Goal: Communication & Community: Answer question/provide support

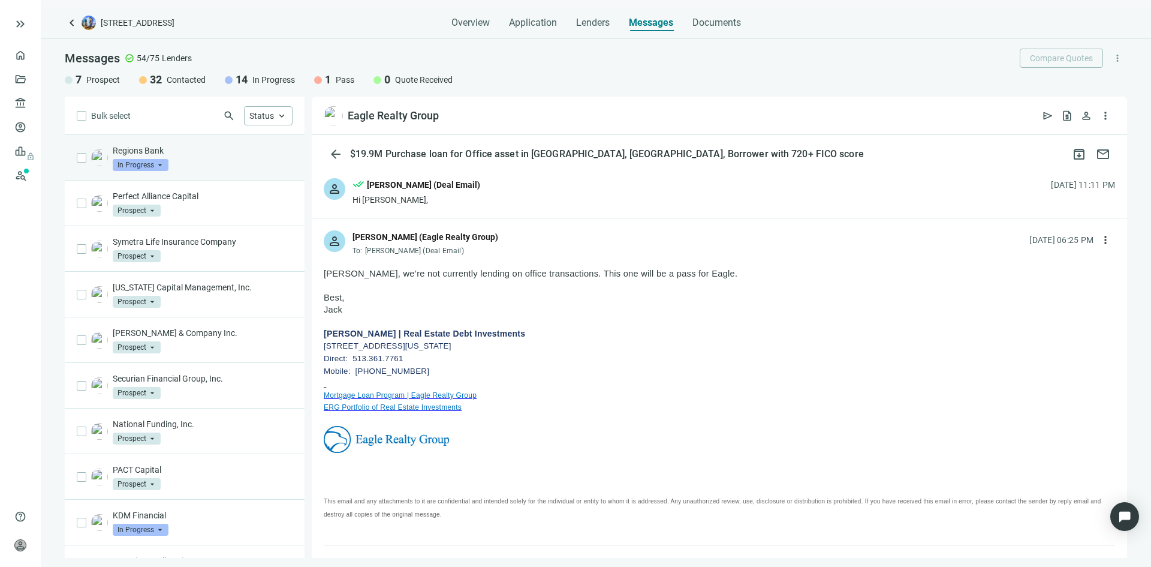
click at [215, 161] on div "Regions Bank In Progress arrow_drop_down" at bounding box center [203, 157] width 180 height 26
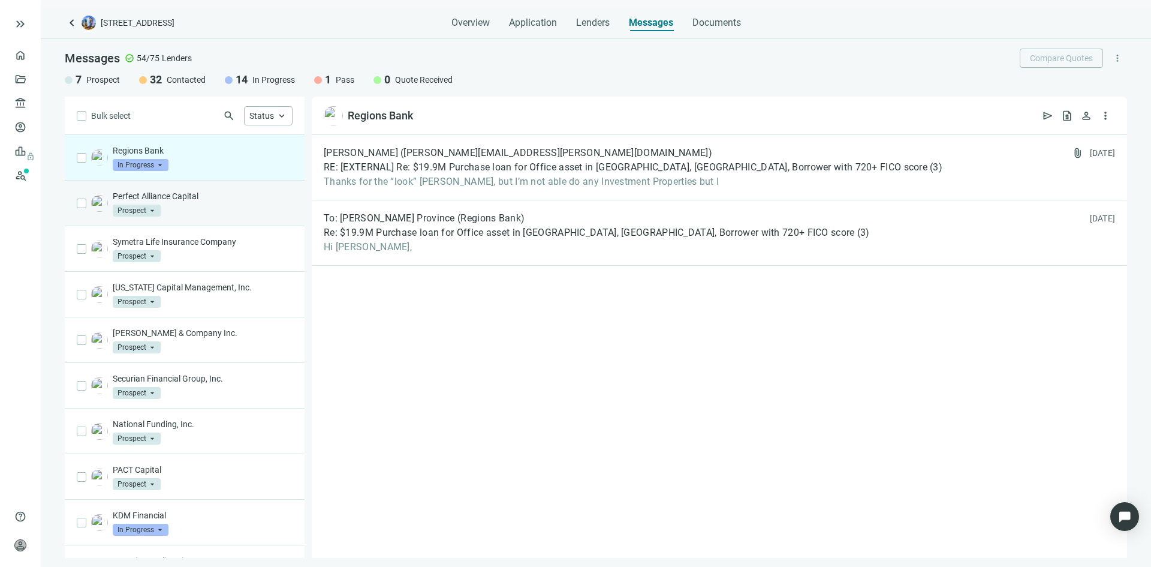
click at [243, 214] on div "Perfect Alliance Capital Prospect arrow_drop_down" at bounding box center [203, 203] width 180 height 26
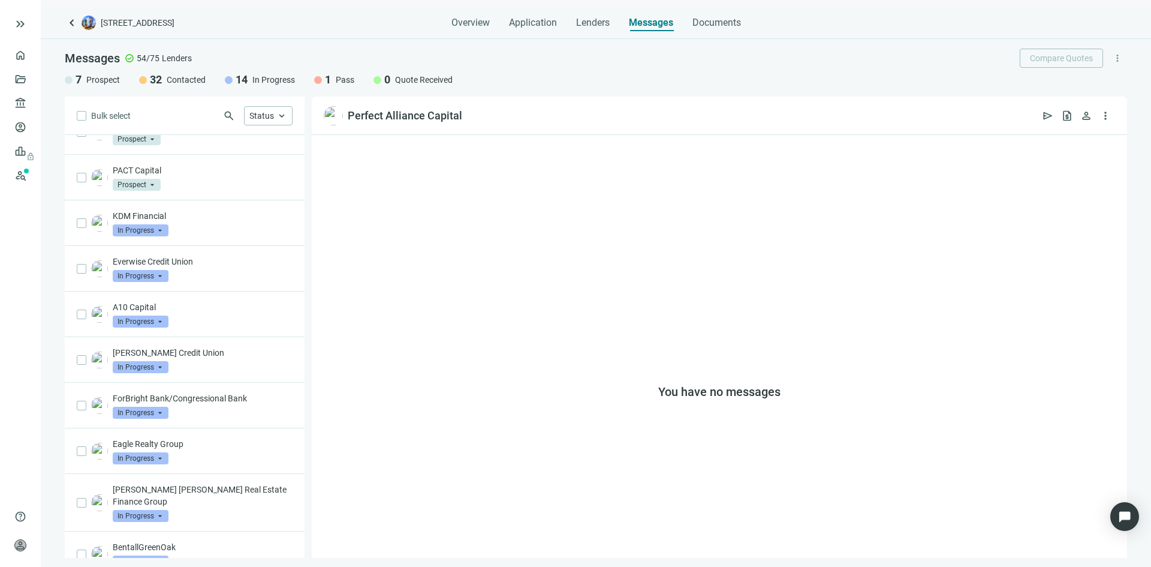
scroll to position [300, 0]
click at [265, 112] on span "Status" at bounding box center [261, 116] width 25 height 10
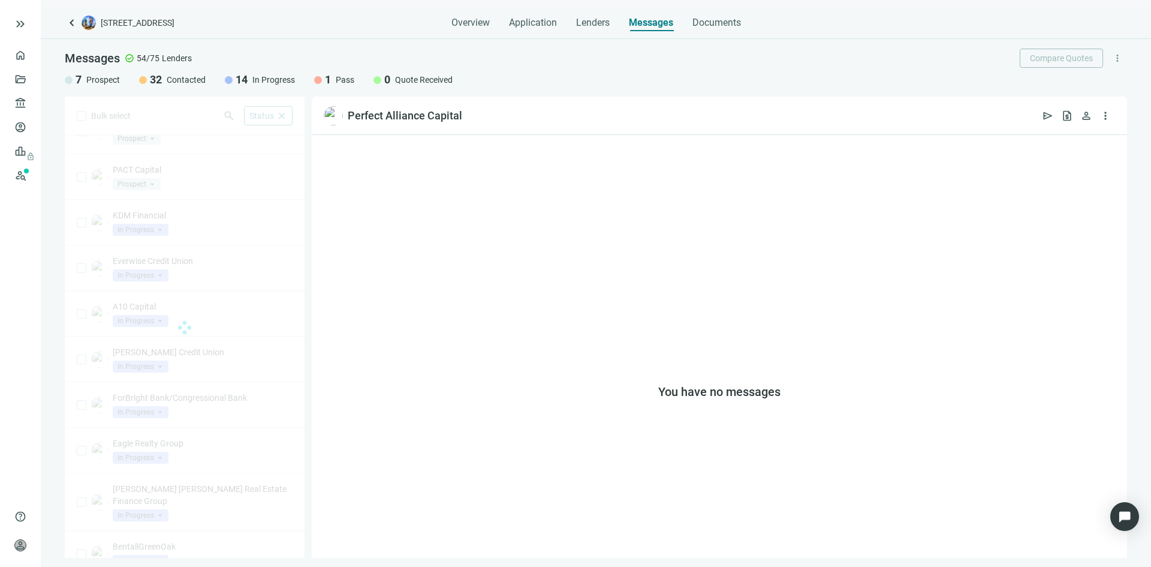
click at [348, 348] on div "You have no messages" at bounding box center [719, 346] width 815 height 423
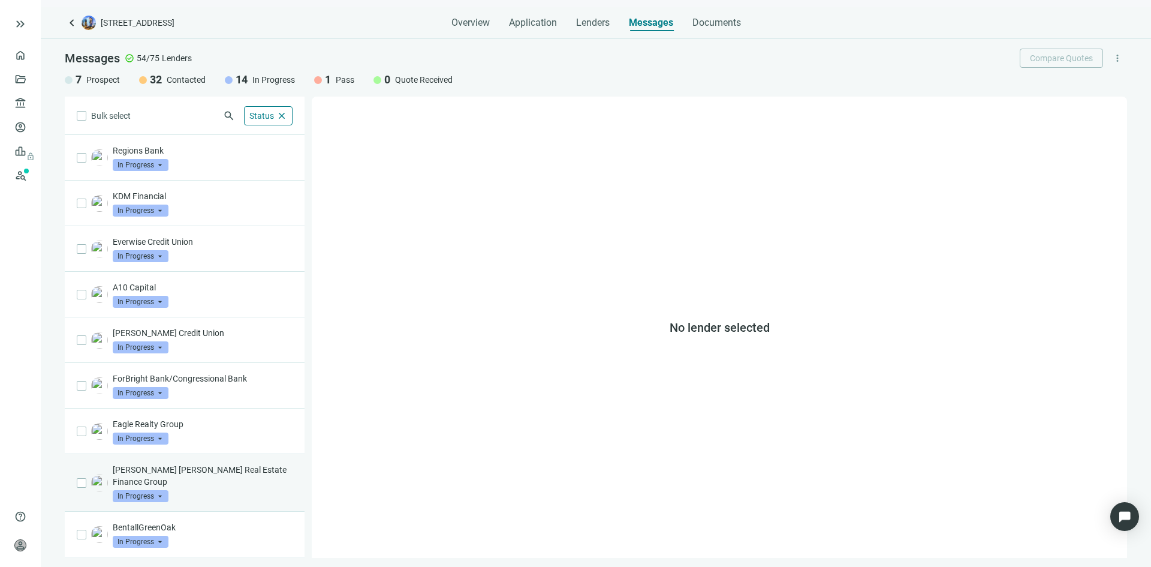
click at [211, 480] on div "John Hancock Real Estate Finance Group In Progress arrow_drop_down" at bounding box center [203, 482] width 180 height 38
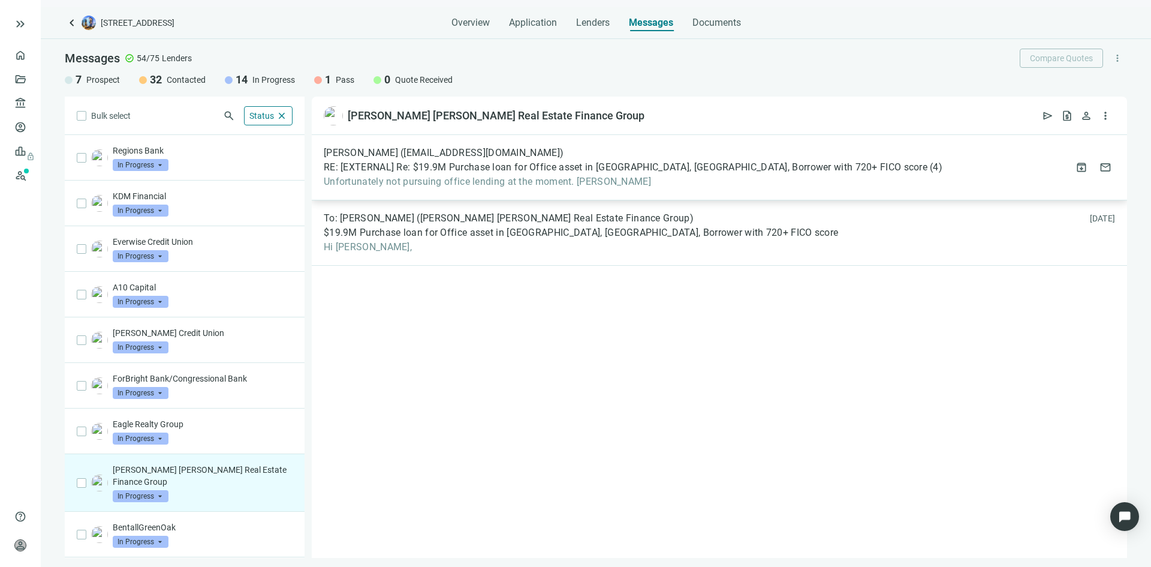
click at [456, 183] on span "Unfortunately not pursuing office lending at the moment. David N Connors" at bounding box center [633, 182] width 619 height 12
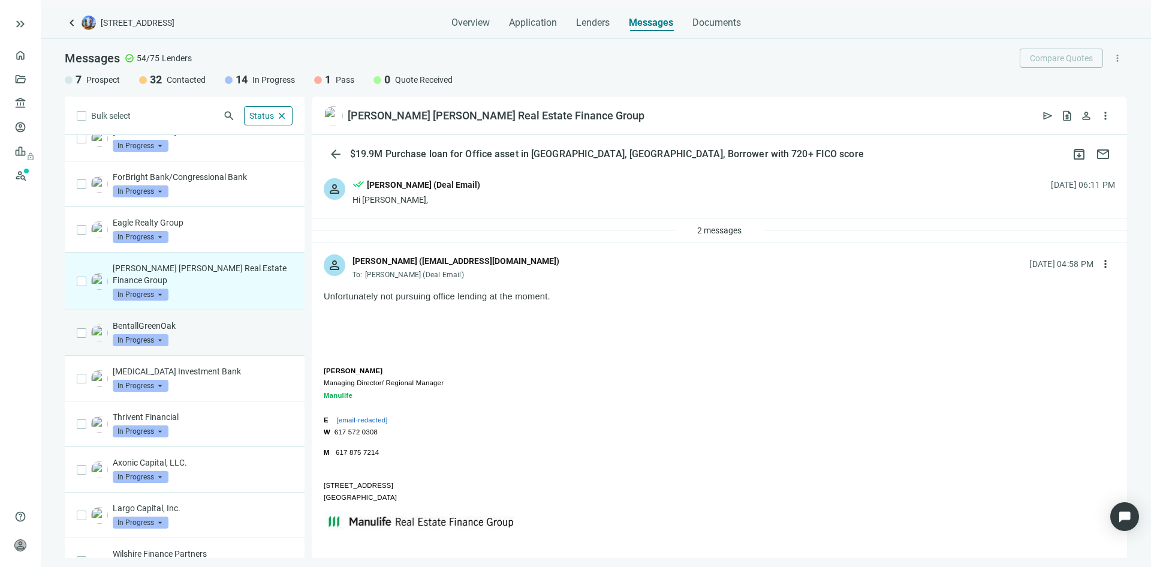
scroll to position [215, 0]
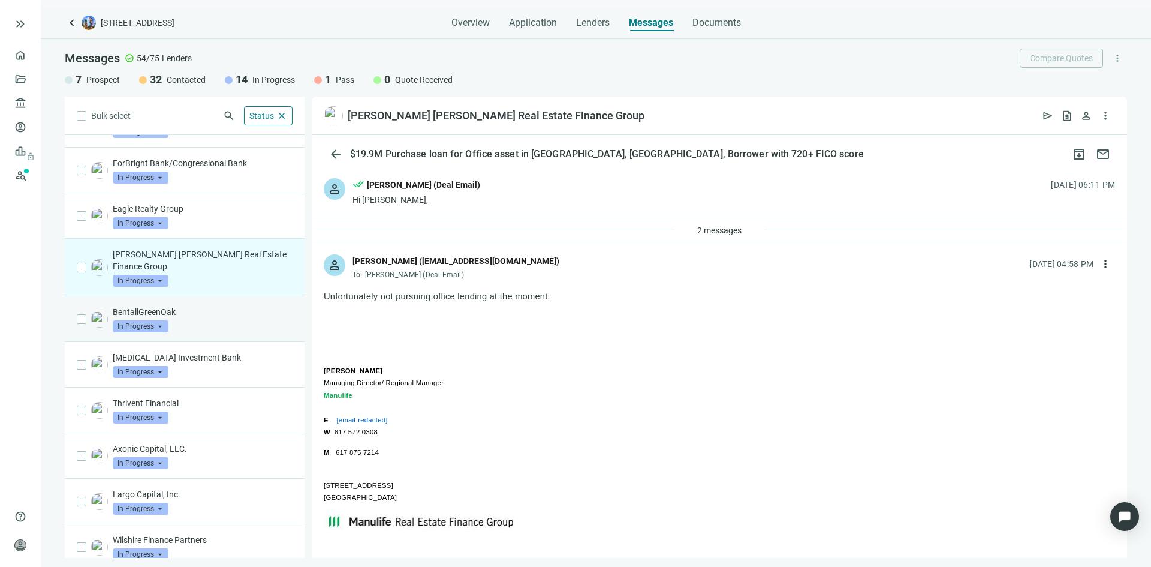
click at [225, 306] on p "BentallGreenOak" at bounding box center [203, 312] width 180 height 12
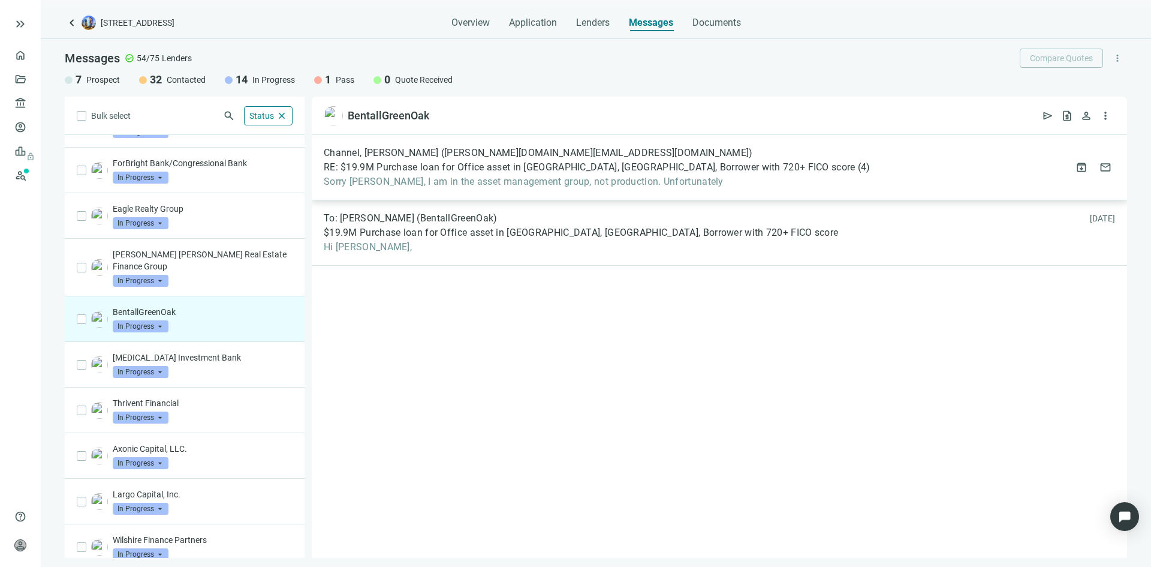
click at [460, 182] on span "Sorry John, I am in the asset management group, not production. Unfortunately" at bounding box center [597, 182] width 547 height 12
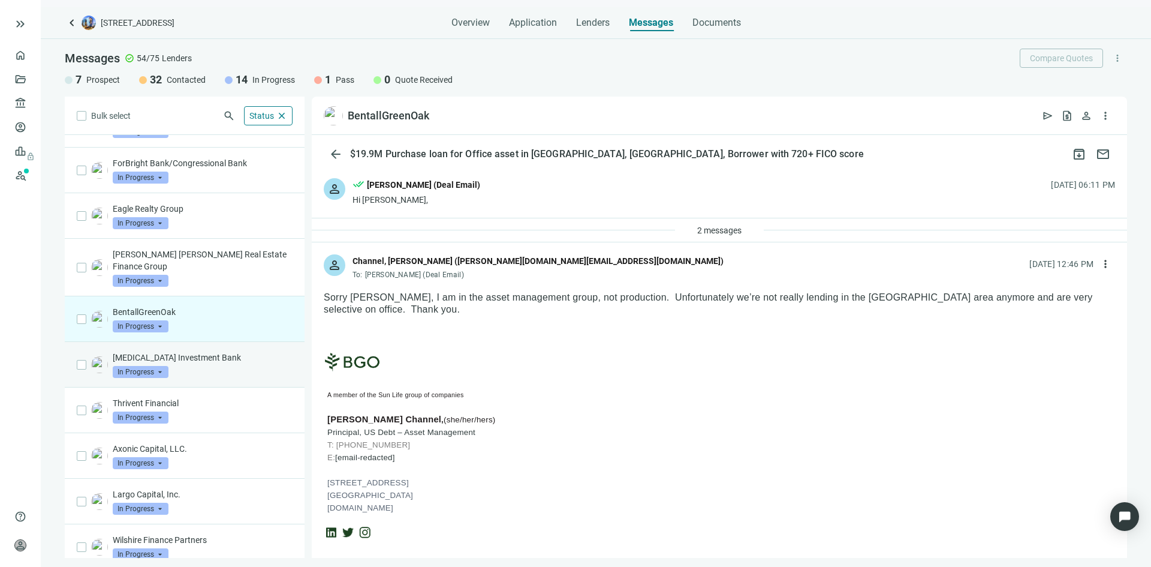
click at [201, 351] on p "[MEDICAL_DATA] Investment Bank" at bounding box center [203, 357] width 180 height 12
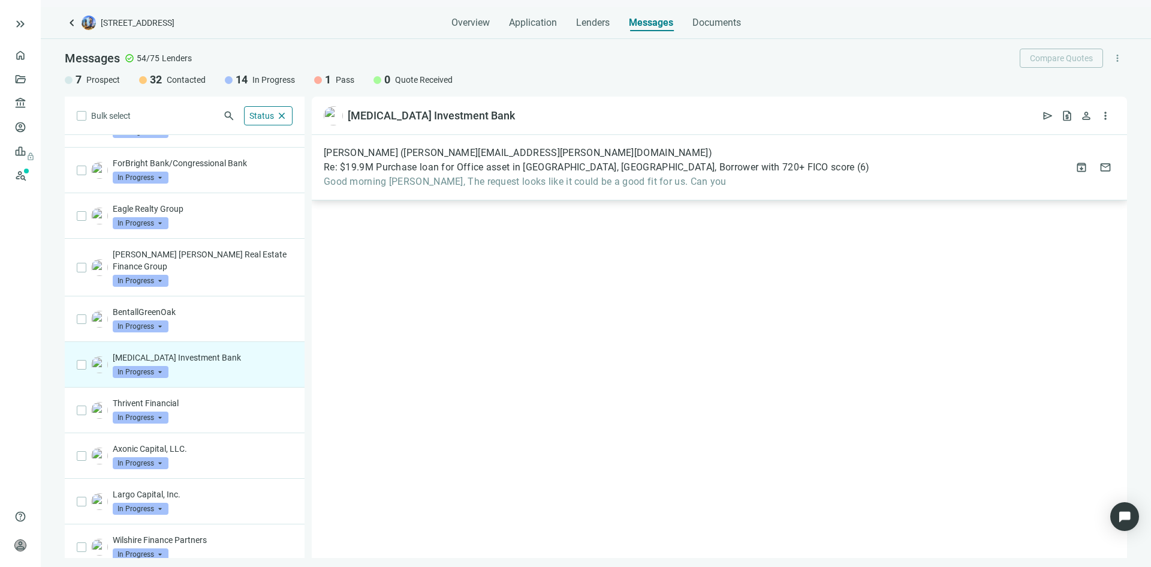
click at [538, 182] on span "Good morning John, The request looks like it could be a good fit for us. Can you" at bounding box center [597, 182] width 546 height 12
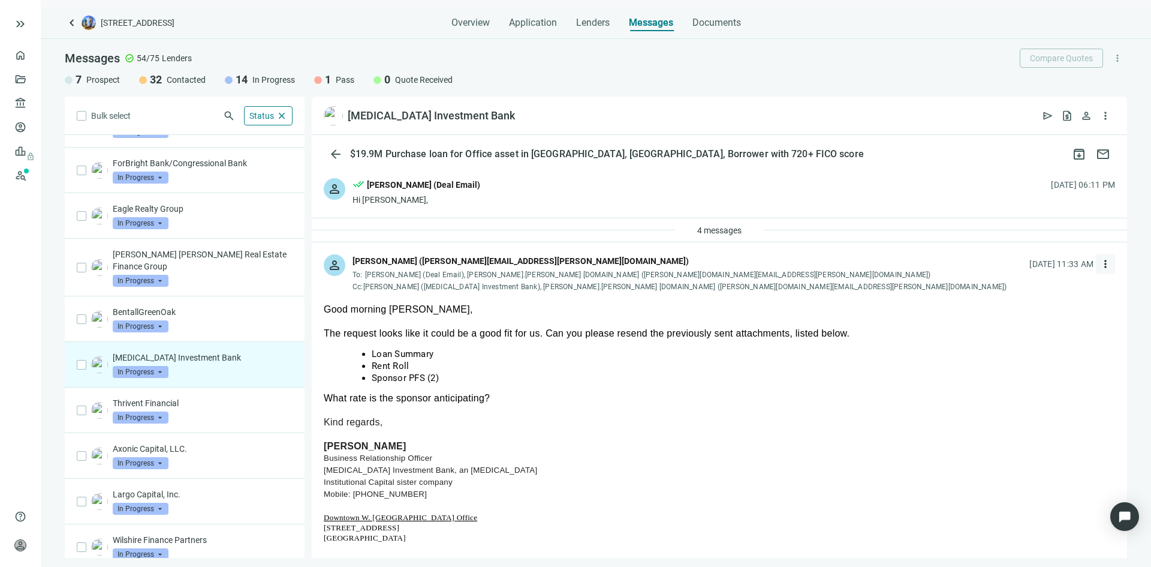
click at [1100, 270] on span "more_vert" at bounding box center [1106, 264] width 12 height 12
click at [1057, 311] on div "reply_all Reply all" at bounding box center [1039, 313] width 127 height 22
type textarea "**********"
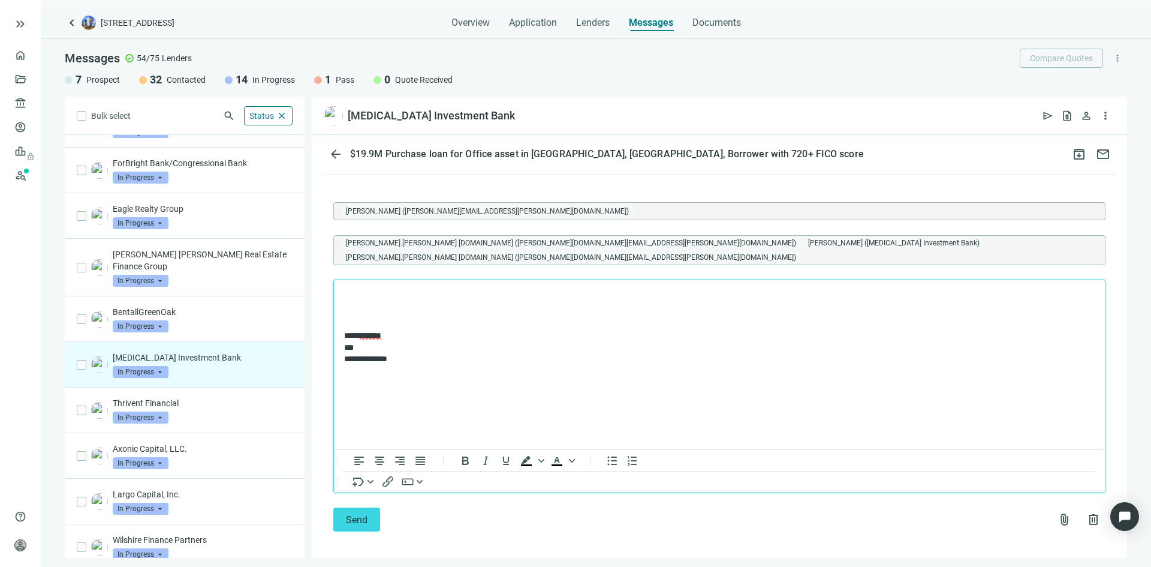
scroll to position [773, 0]
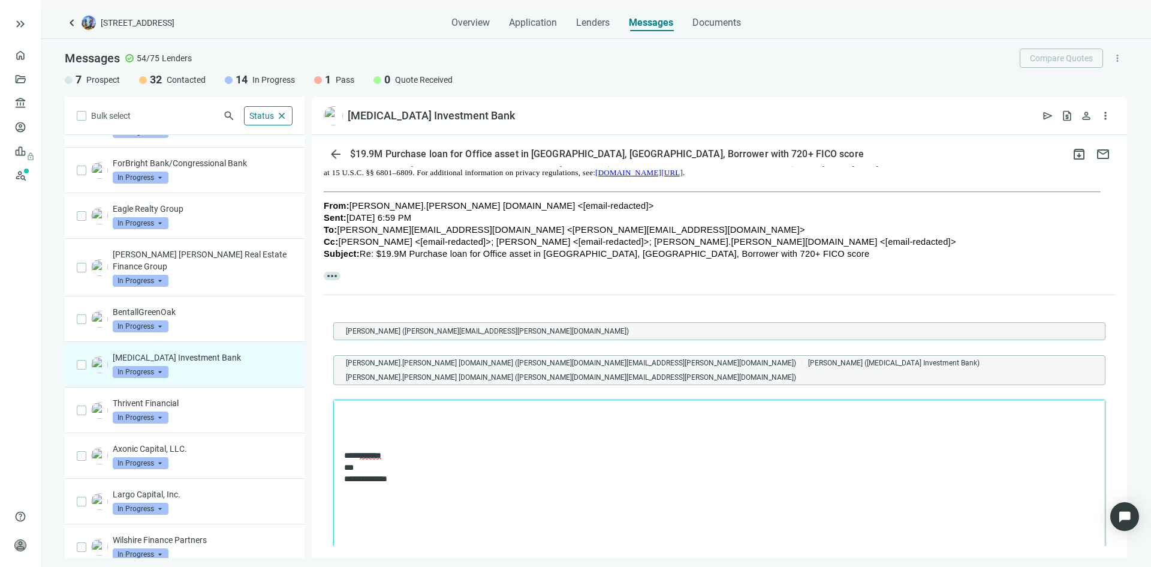
click at [328, 274] on span "more_horiz" at bounding box center [332, 276] width 17 height 8
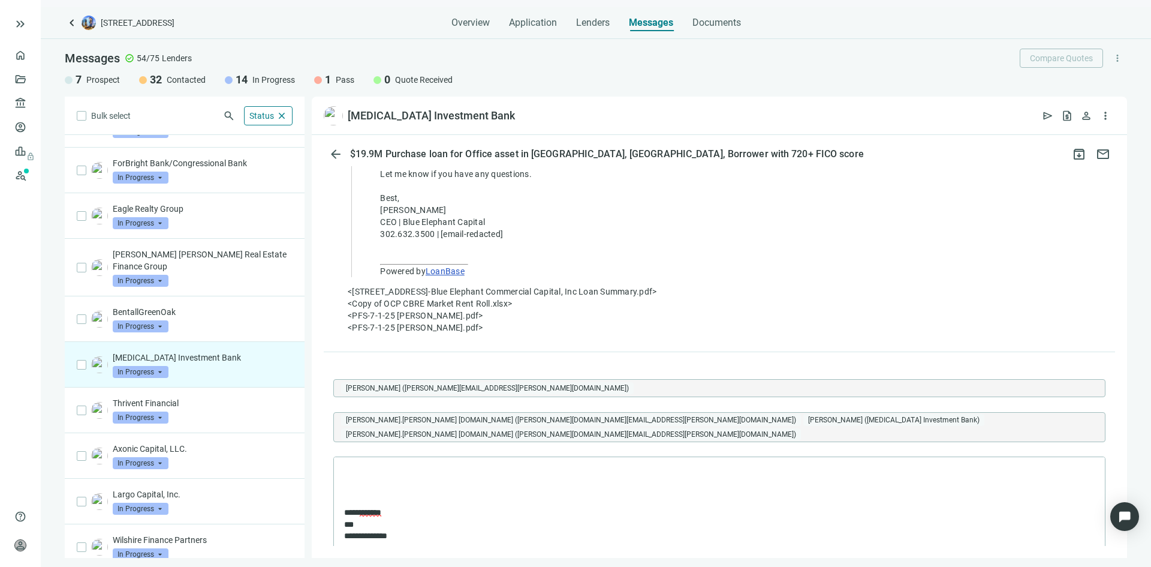
scroll to position [2758, 0]
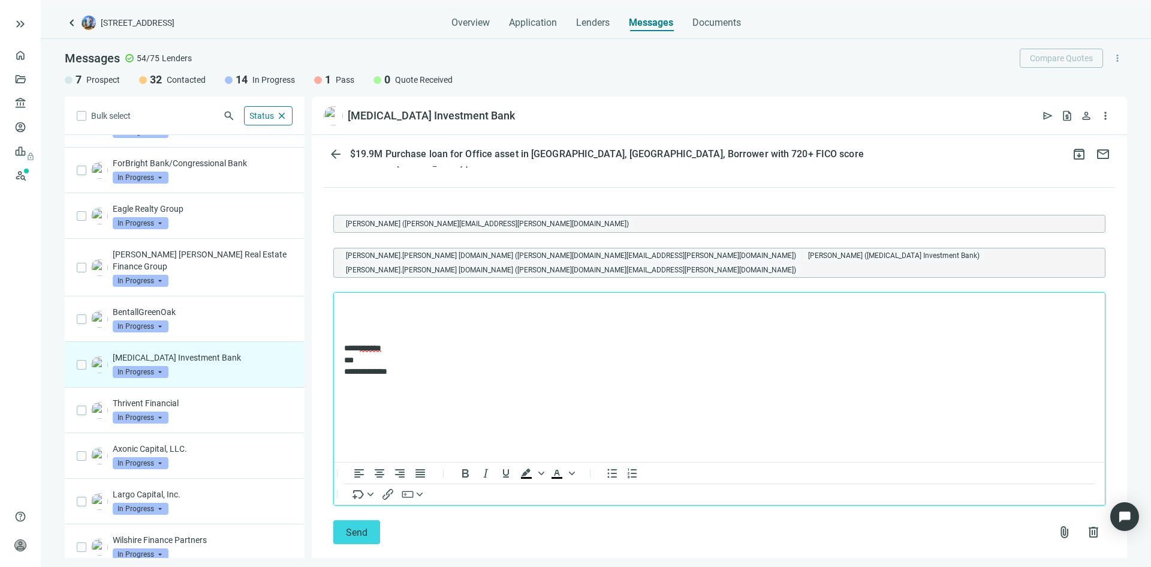
click at [361, 302] on html "**********" at bounding box center [719, 340] width 771 height 95
click at [345, 331] on p "**********" at bounding box center [713, 329] width 739 height 12
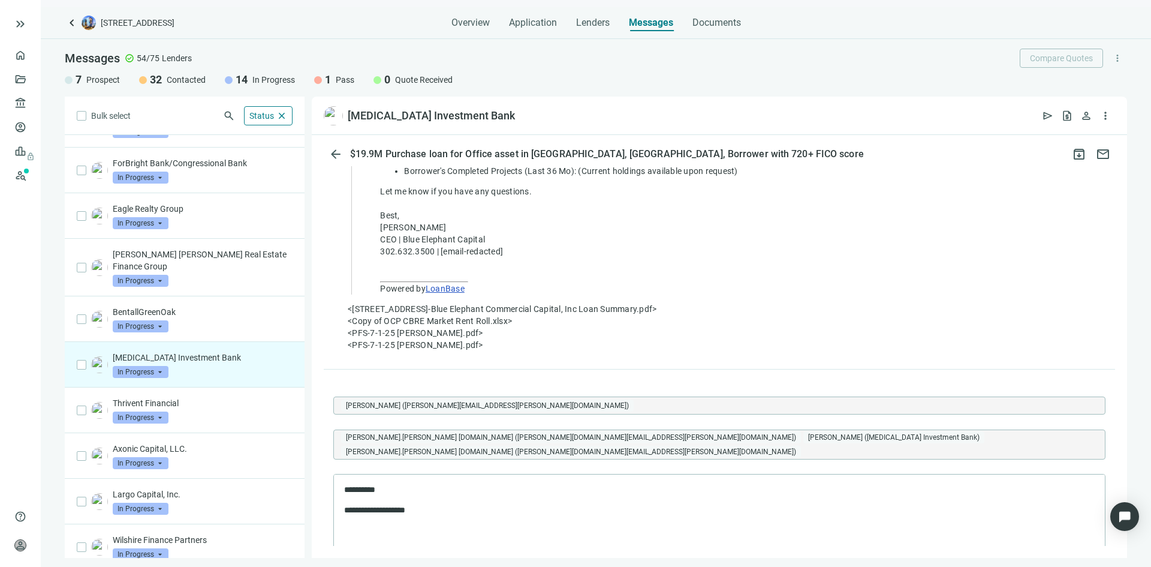
scroll to position [2770, 0]
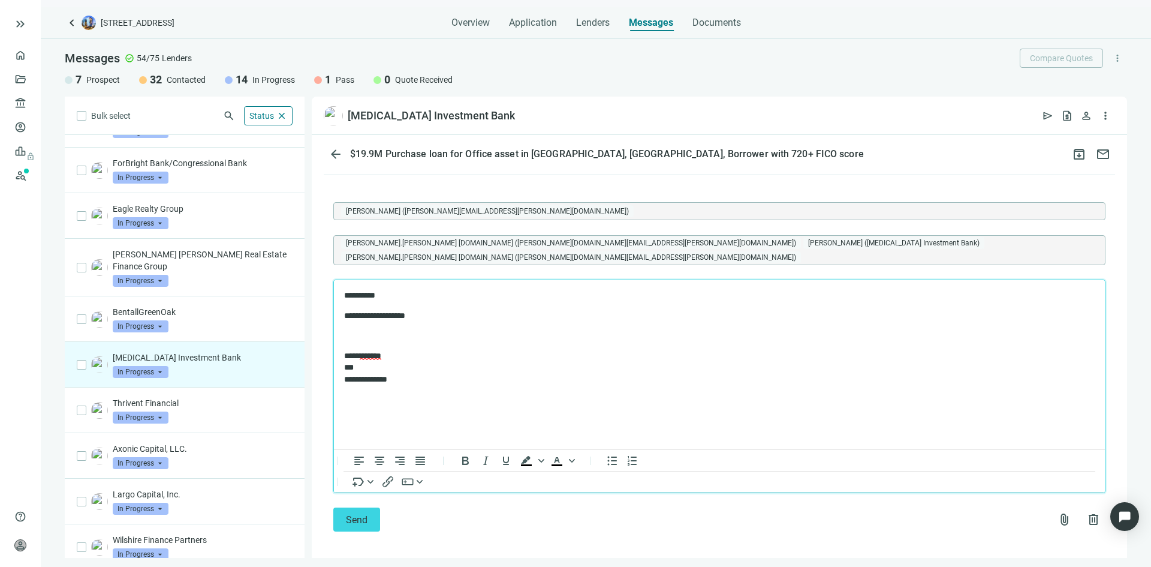
click at [447, 313] on p "**********" at bounding box center [713, 316] width 739 height 12
click at [1058, 514] on span "attach_file" at bounding box center [1065, 519] width 14 height 14
click at [972, 469] on span "Сhoose from deal documents" at bounding box center [999, 464] width 109 height 10
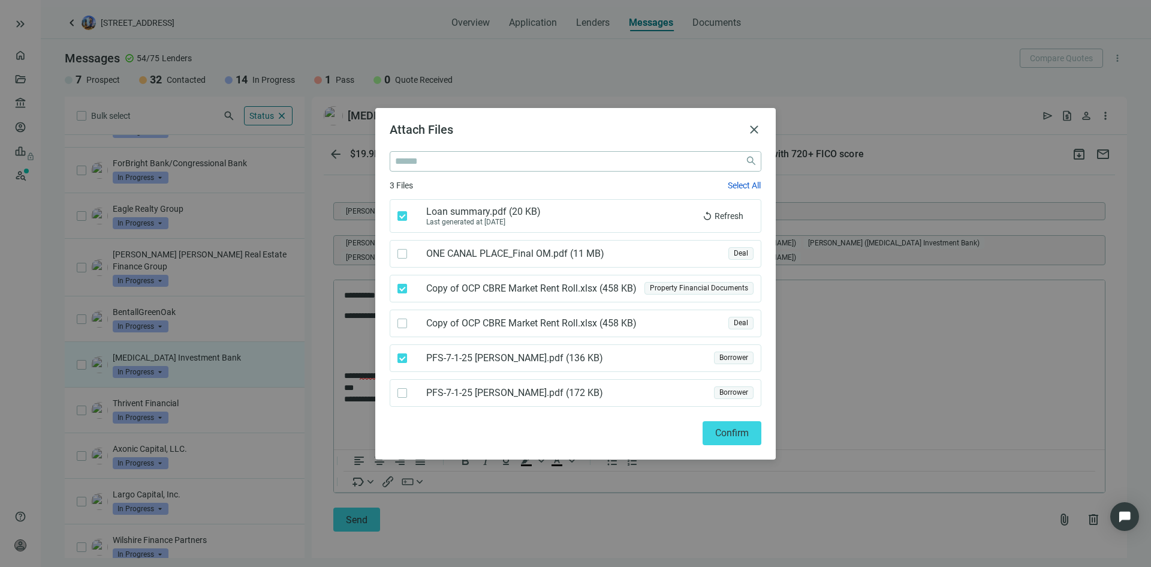
drag, startPoint x: 397, startPoint y: 396, endPoint x: 402, endPoint y: 401, distance: 6.8
click at [397, 397] on div "PFS-7-1-25 Michael Shabsels.pdf ( 172 KB ) Borrower" at bounding box center [576, 393] width 372 height 28
click at [744, 432] on span "Confirm" at bounding box center [732, 432] width 34 height 11
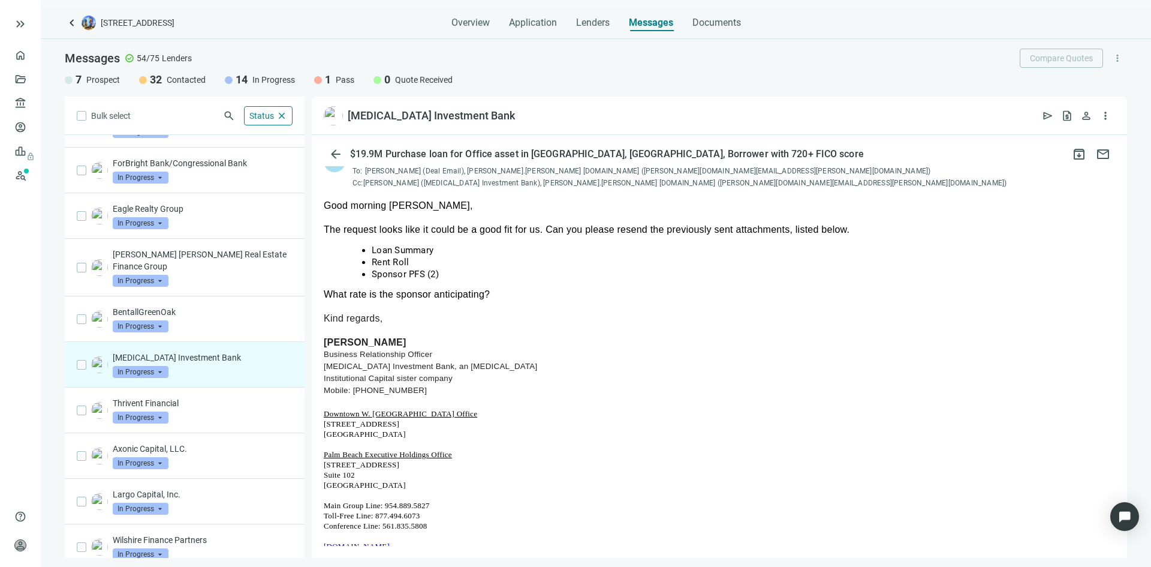
scroll to position [67, 0]
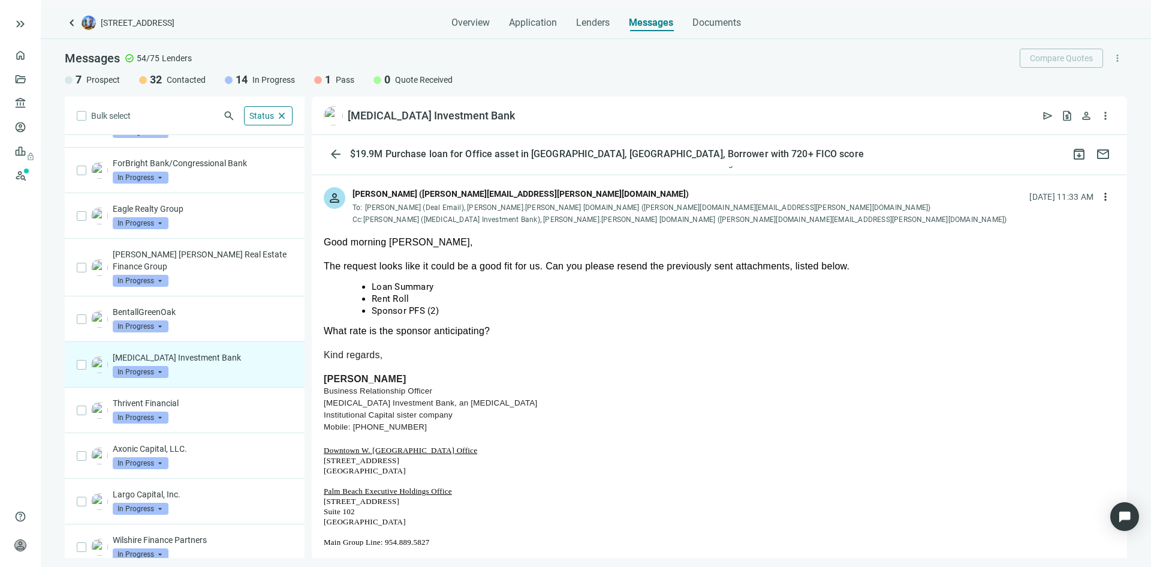
drag, startPoint x: 450, startPoint y: 310, endPoint x: 351, endPoint y: 285, distance: 102.1
click at [351, 285] on ul "Loan Summary Rent Roll Sponsor PFS (2)" at bounding box center [719, 299] width 743 height 36
drag, startPoint x: 435, startPoint y: 315, endPoint x: 336, endPoint y: 287, distance: 102.7
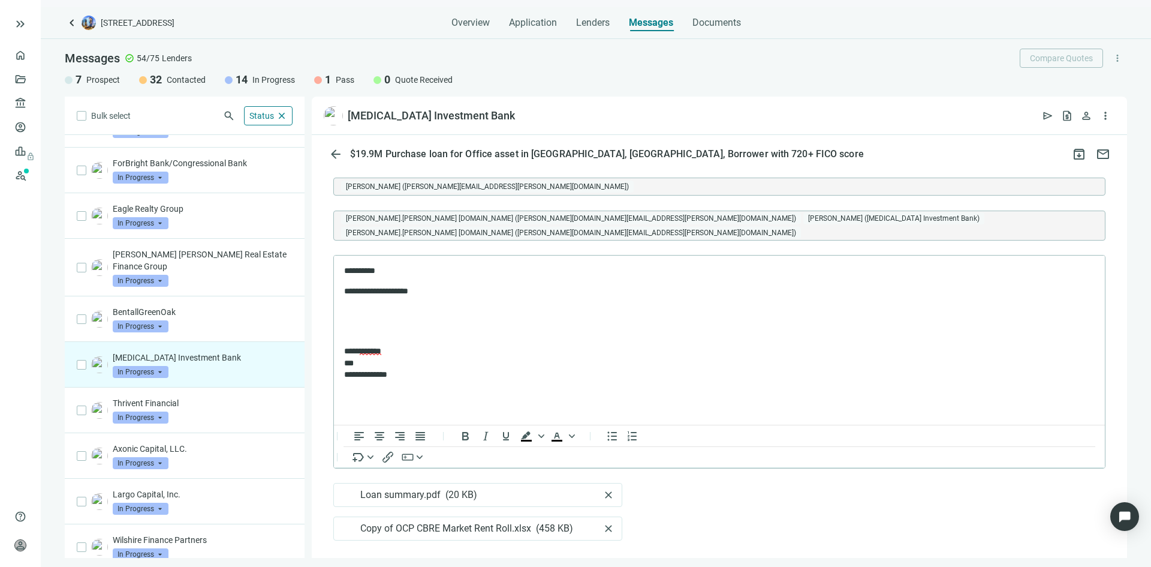
scroll to position [2910, 0]
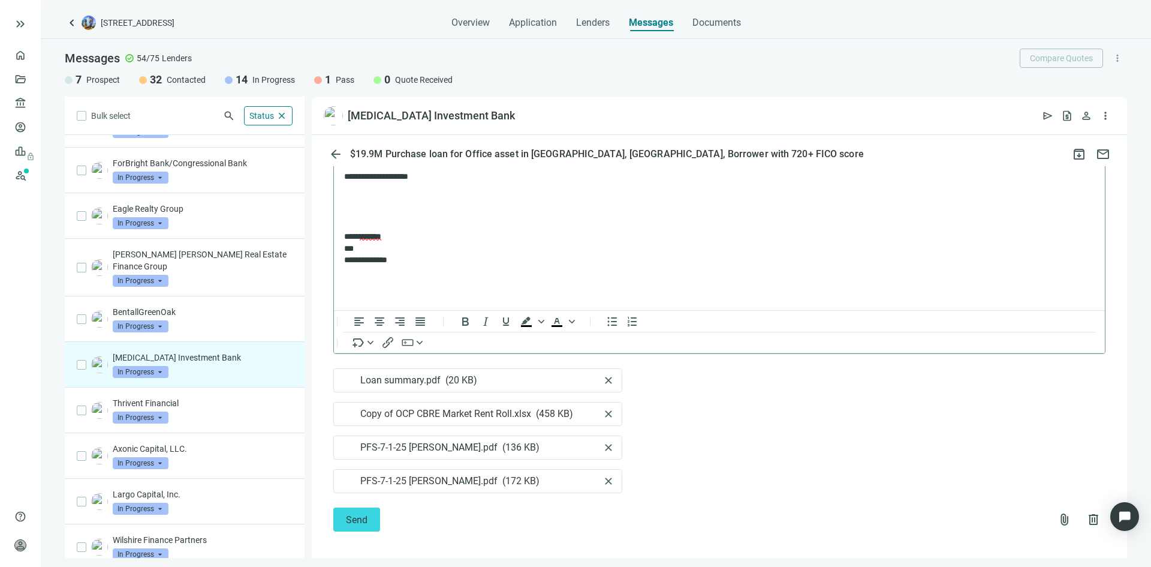
click at [379, 195] on p "Rich Text Area. Press ALT-0 for help." at bounding box center [719, 197] width 751 height 12
click at [374, 275] on p "**********" at bounding box center [713, 271] width 739 height 35
click at [390, 279] on p "**********" at bounding box center [713, 271] width 739 height 35
drag, startPoint x: 381, startPoint y: 270, endPoint x: 338, endPoint y: 276, distance: 43.0
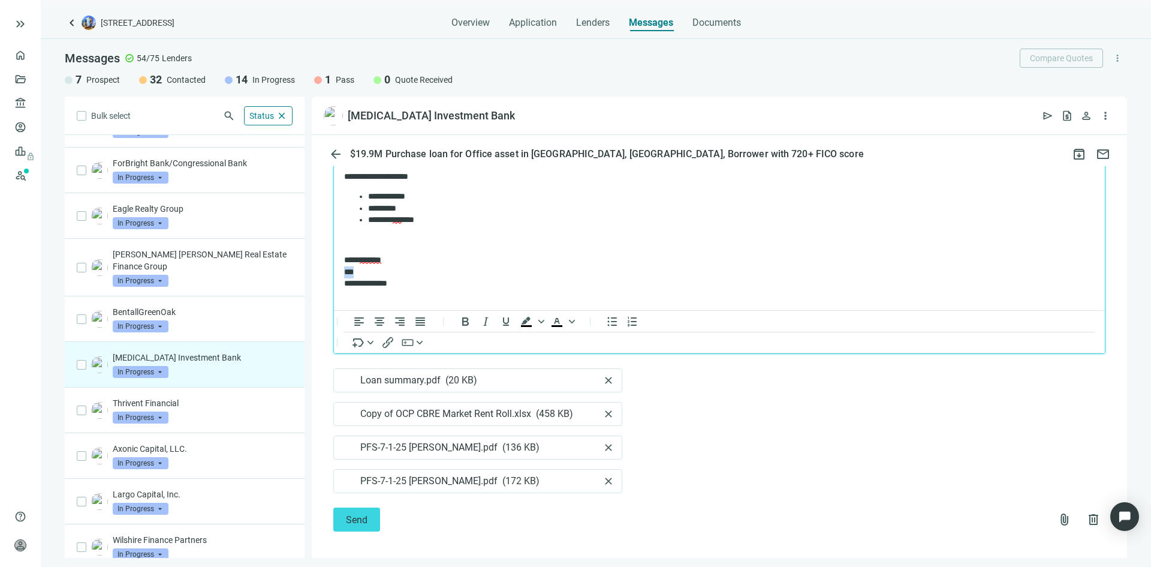
click at [344, 272] on p "**********" at bounding box center [713, 271] width 739 height 35
click at [405, 287] on p "**********" at bounding box center [713, 271] width 739 height 35
click at [347, 239] on p "Rich Text Area. Press ALT-0 for help." at bounding box center [719, 240] width 751 height 12
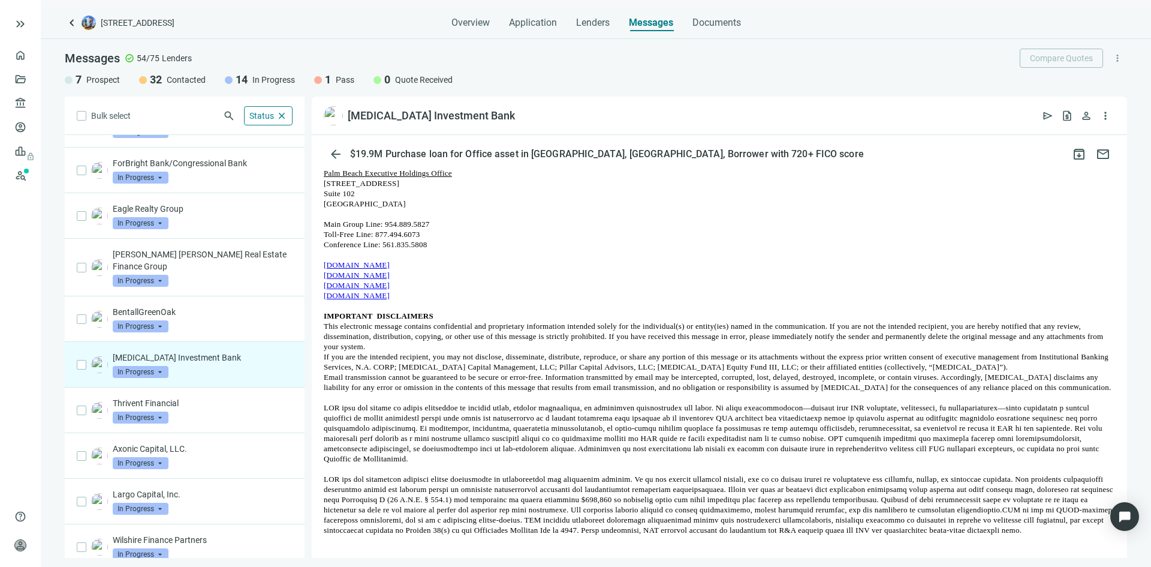
scroll to position [0, 0]
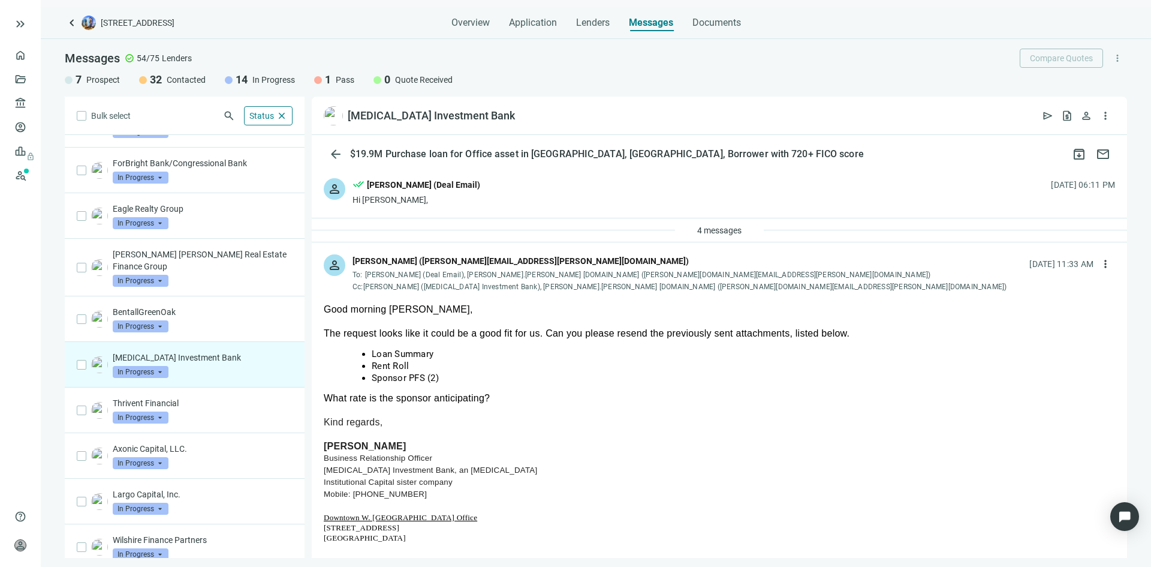
click at [507, 201] on div "person done_all John Barbato (Deal Email) Hi Jason, 10.10.2025, 06:11 PM" at bounding box center [719, 192] width 815 height 52
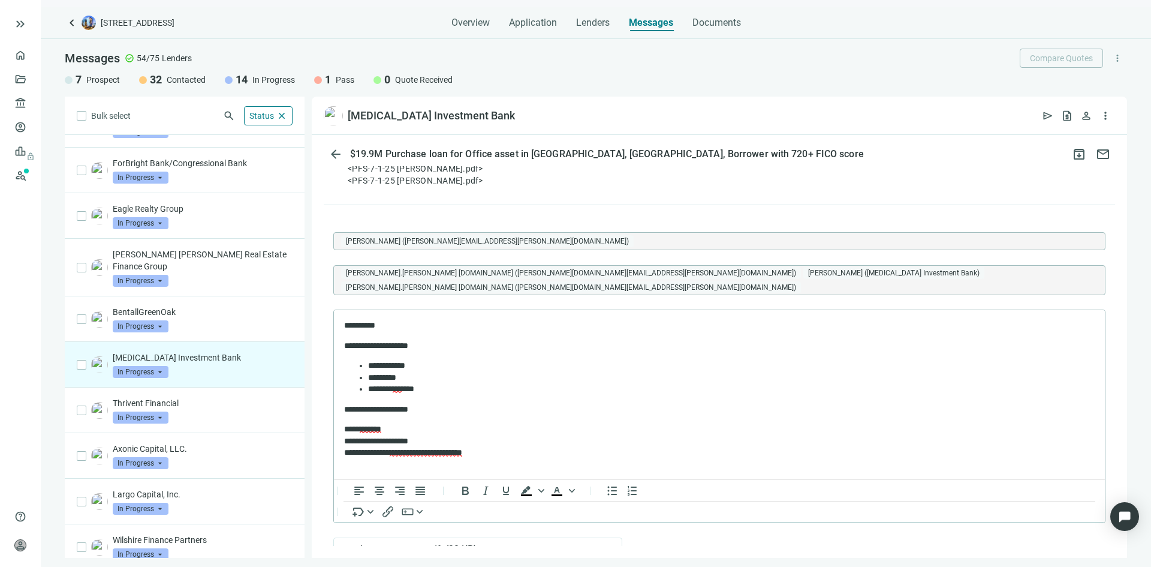
scroll to position [3211, 0]
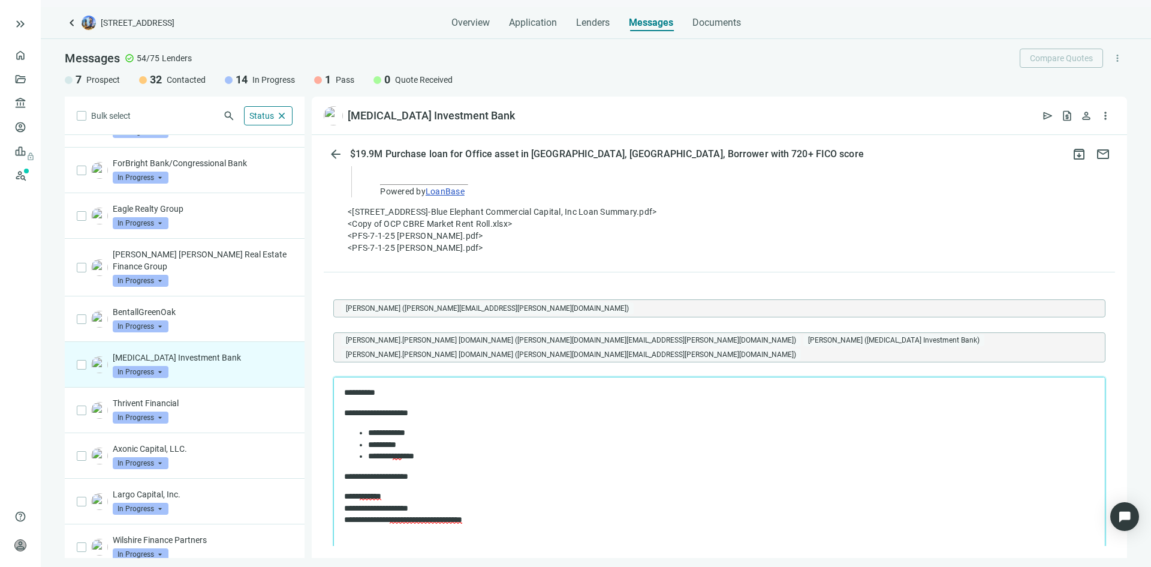
click at [446, 478] on p "**********" at bounding box center [713, 477] width 739 height 12
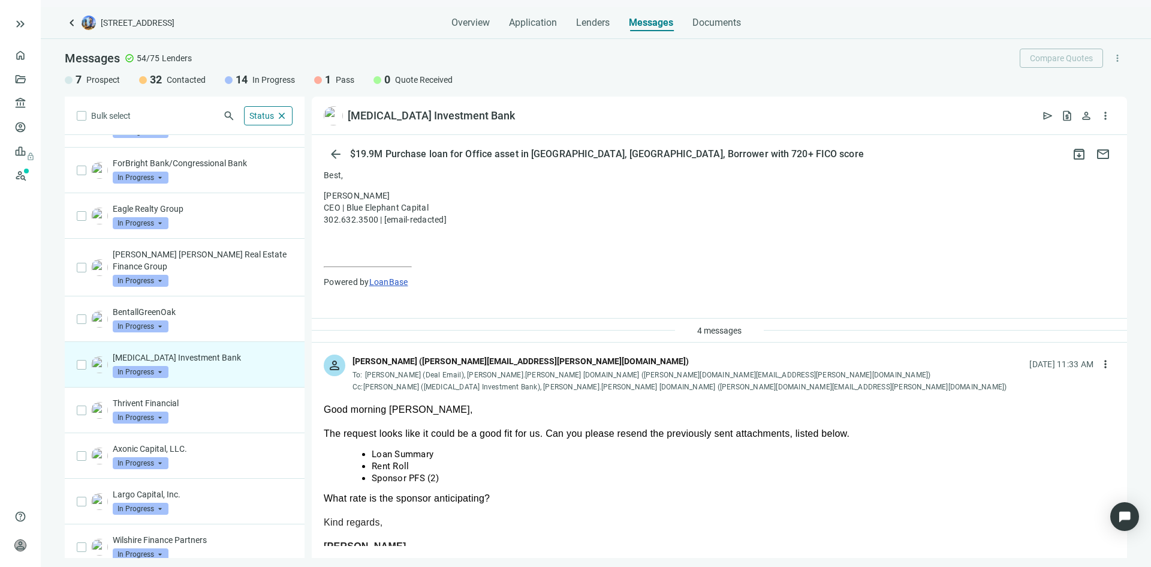
scroll to position [540, 0]
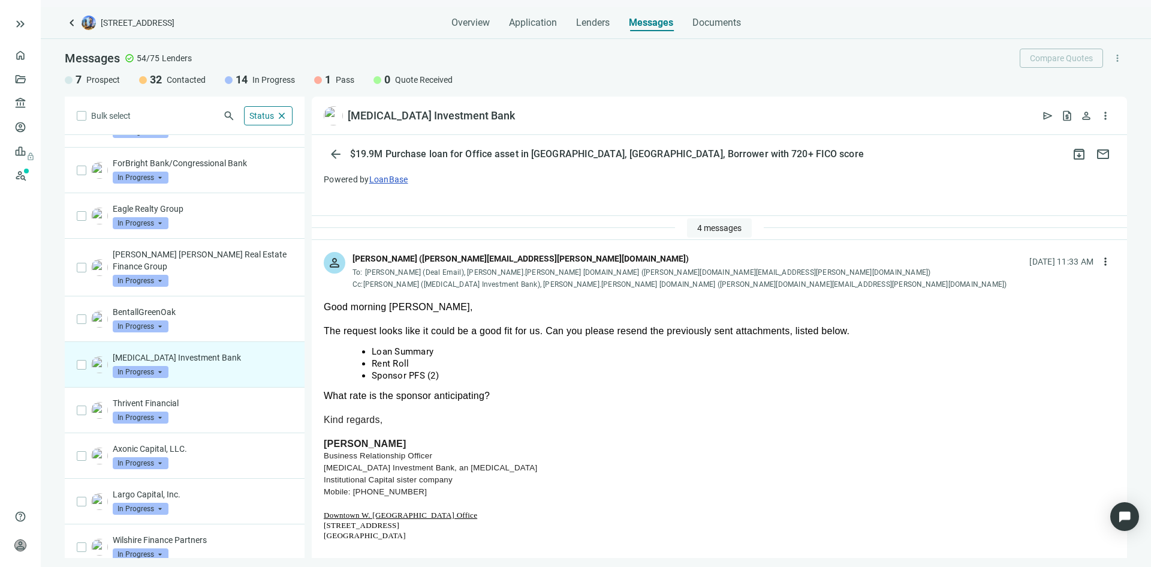
click at [687, 227] on button "4 messages" at bounding box center [719, 227] width 65 height 19
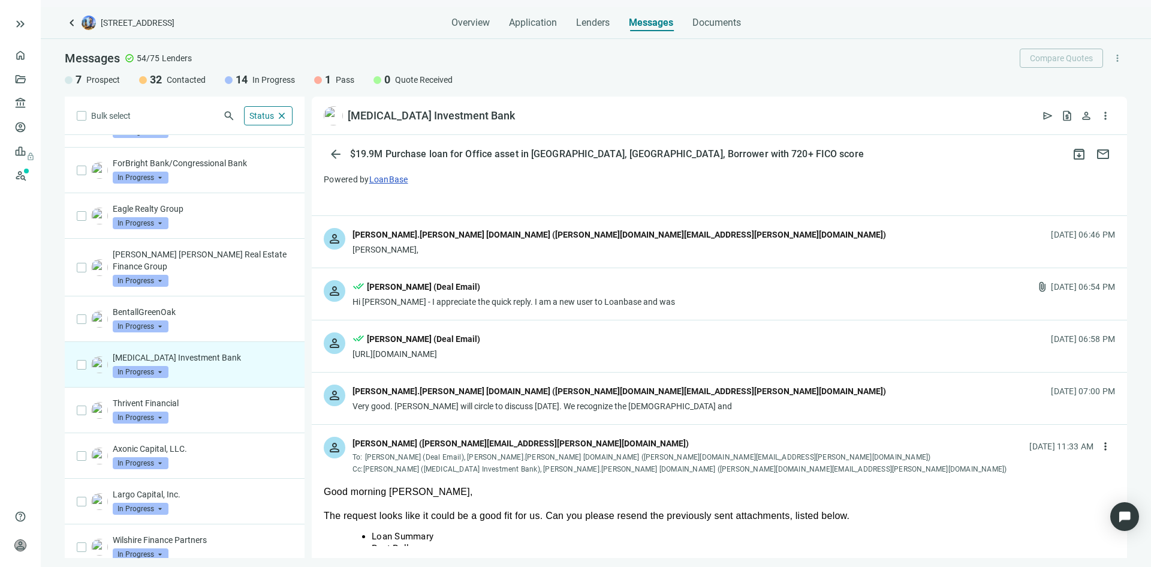
click at [597, 295] on div "done_all John Barbato (Deal Email)" at bounding box center [514, 288] width 323 height 16
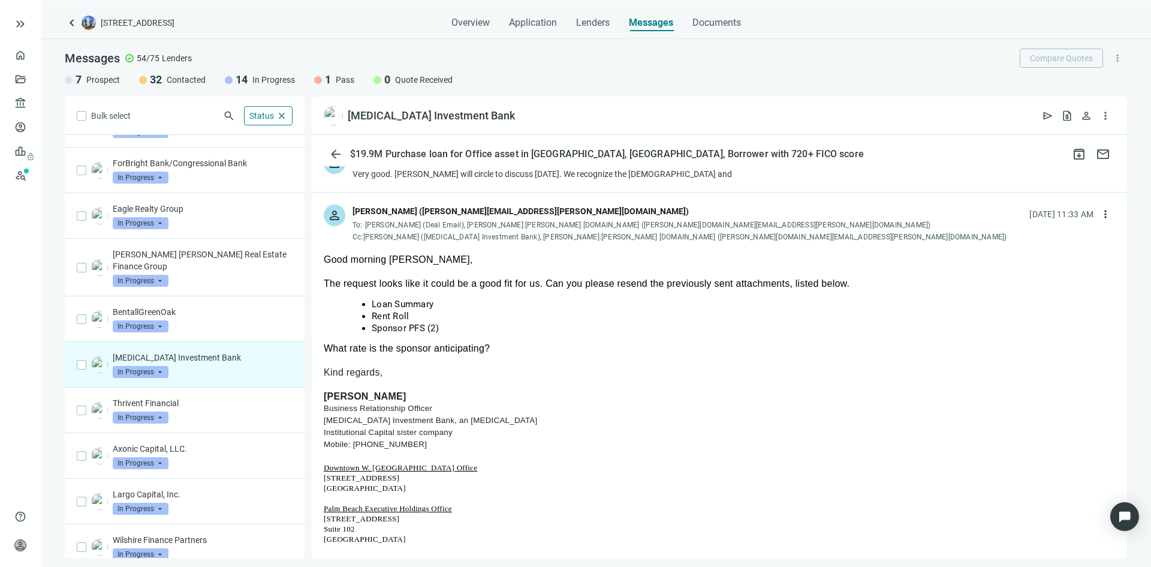
scroll to position [1139, 0]
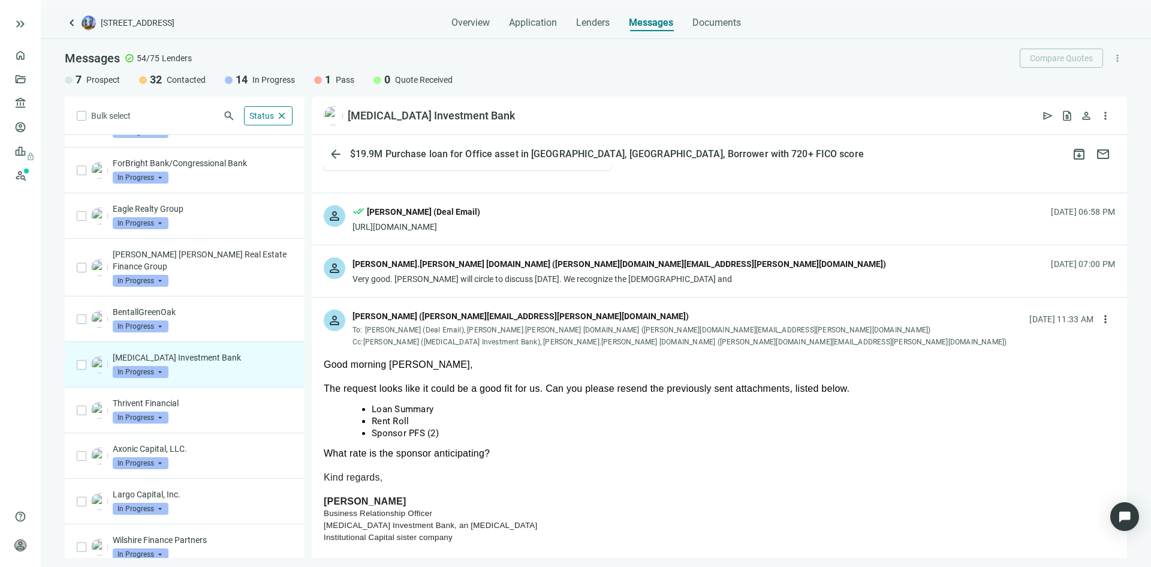
click at [480, 205] on div "done_all John Barbato (Deal Email)" at bounding box center [417, 213] width 128 height 16
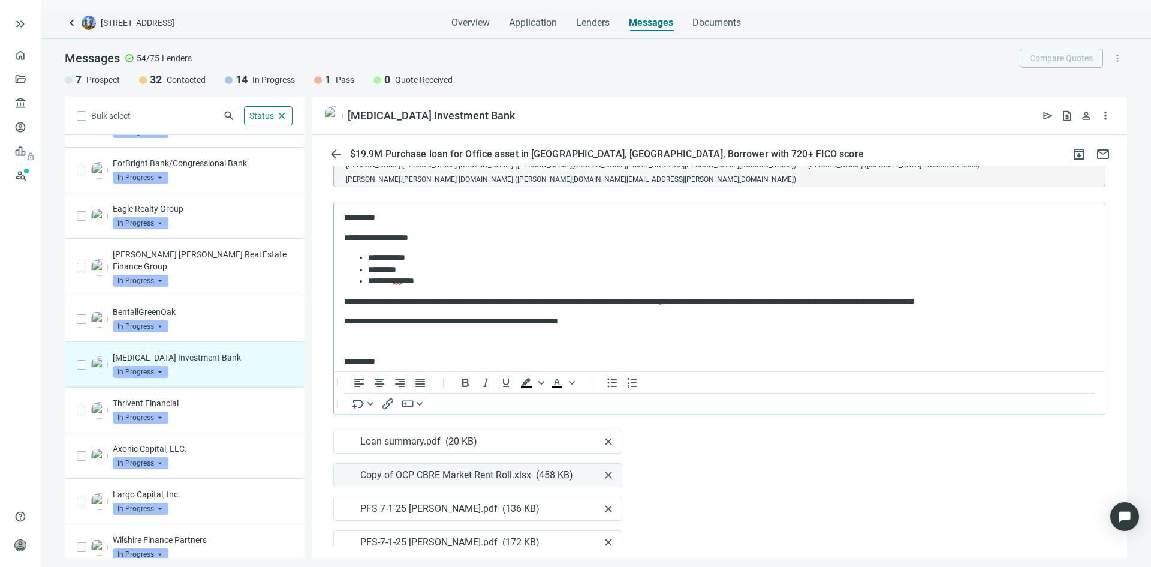
scroll to position [4247, 0]
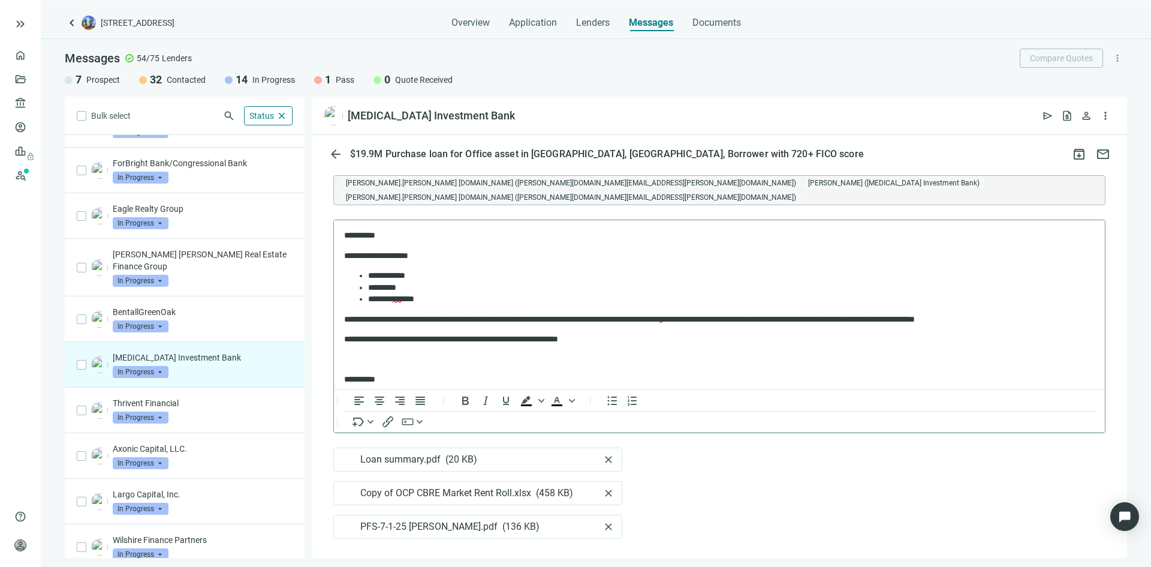
click at [456, 299] on div "******* *** ***" at bounding box center [721, 299] width 706 height 12
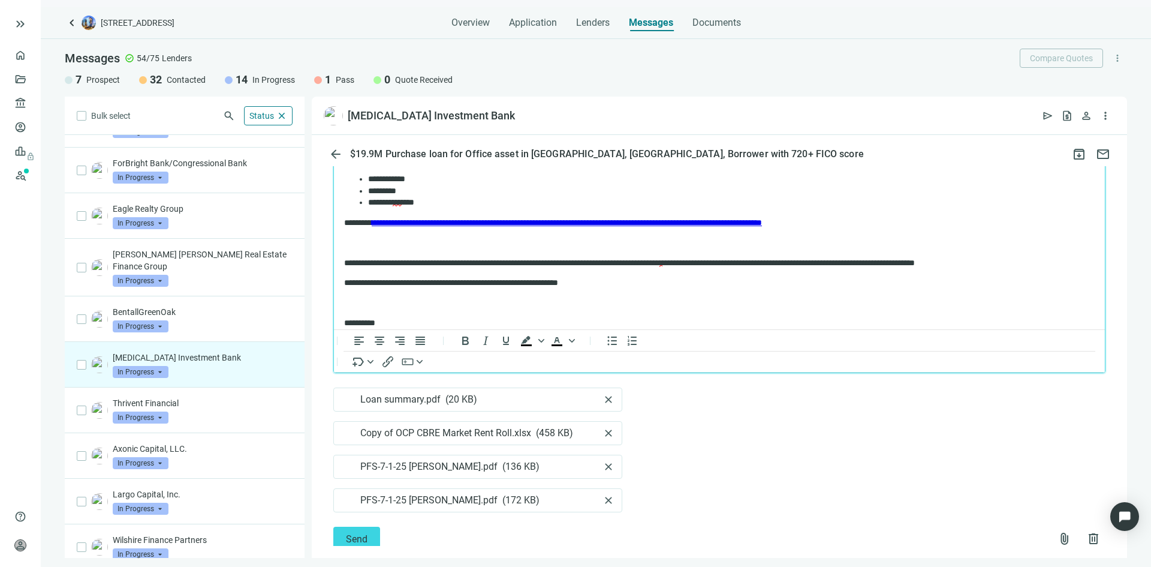
scroll to position [60, 0]
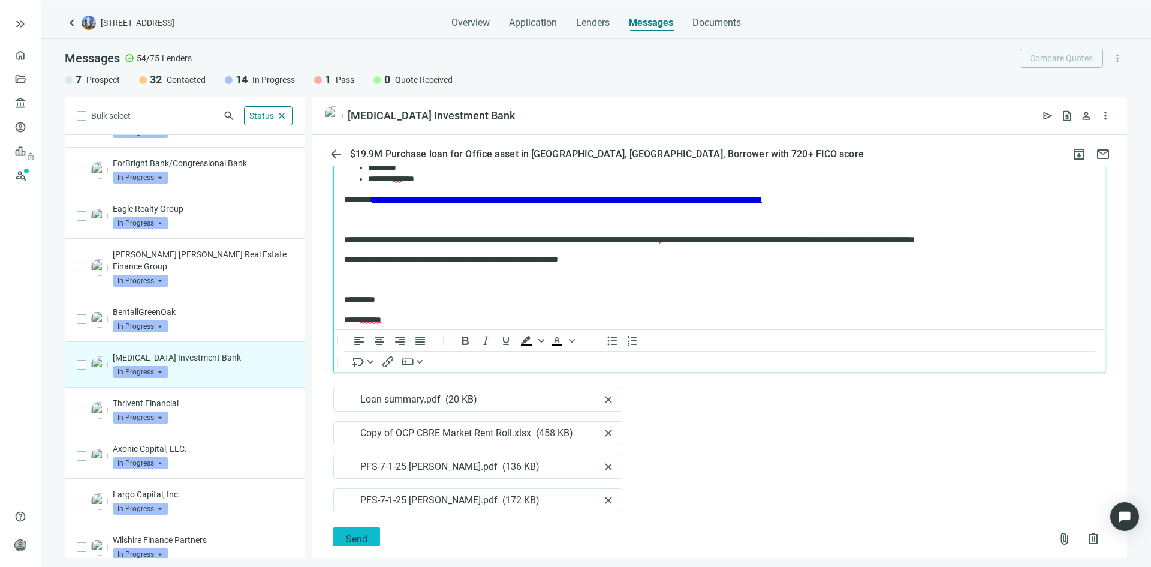
click at [353, 533] on span "Send" at bounding box center [357, 538] width 22 height 11
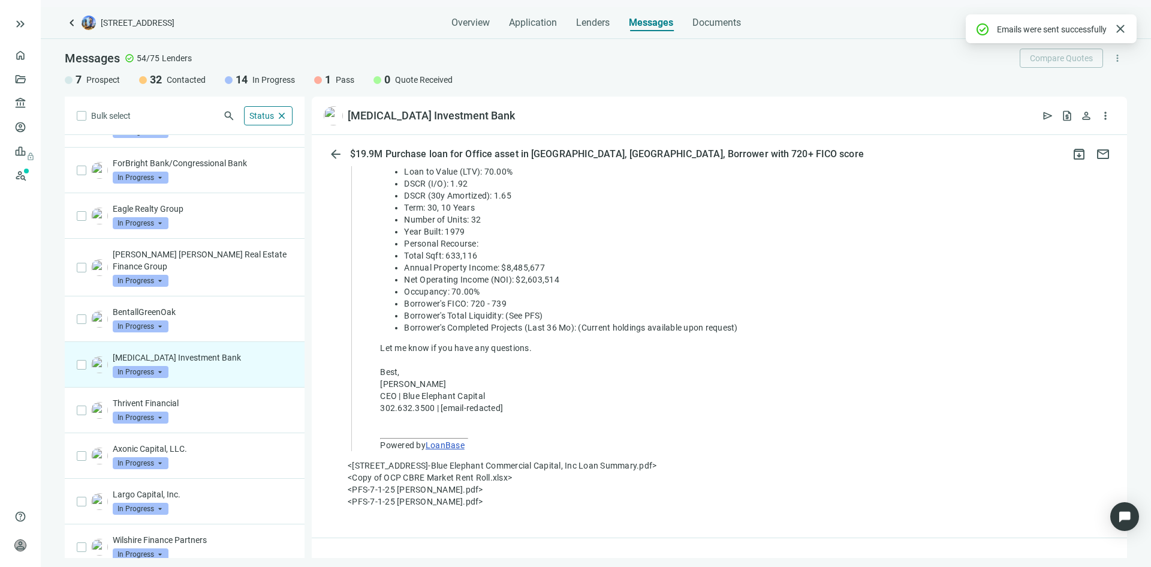
scroll to position [4307, 0]
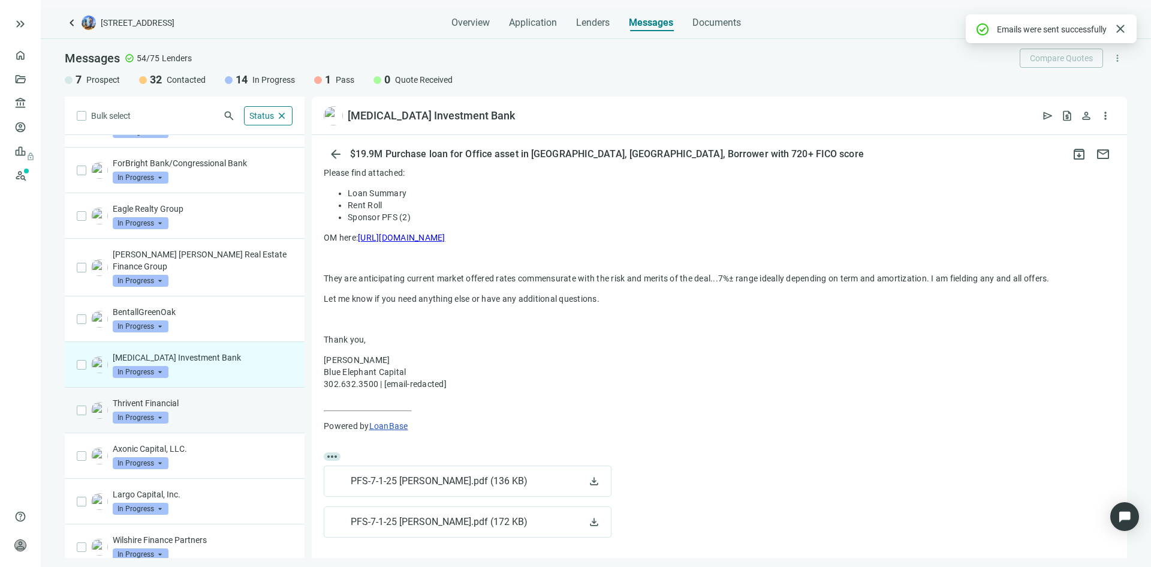
click at [225, 399] on div "Thrivent Financial In Progress arrow_drop_down" at bounding box center [203, 410] width 180 height 26
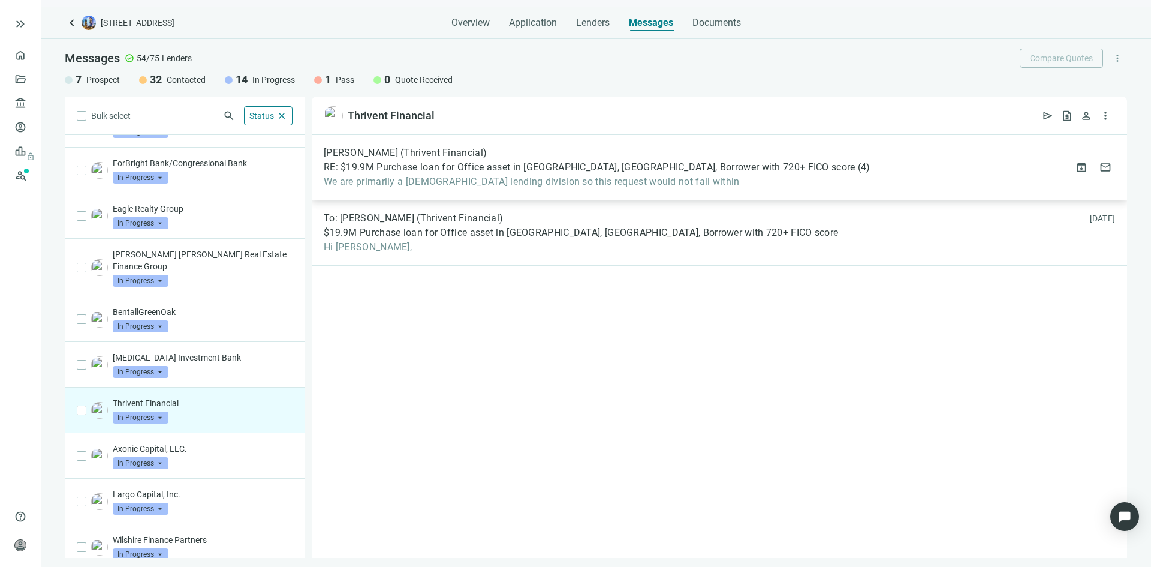
click at [457, 182] on span "We are primarily a church lending division so this request would not fall within" at bounding box center [597, 182] width 547 height 12
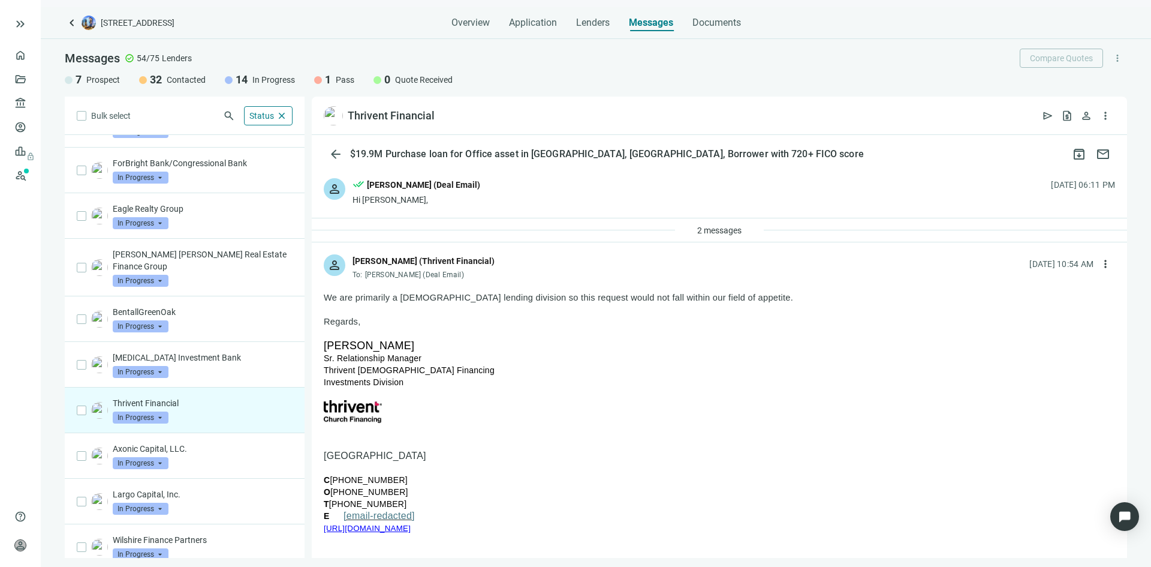
click at [530, 224] on div "2 messages" at bounding box center [719, 230] width 815 height 24
click at [561, 227] on div "2 messages" at bounding box center [719, 230] width 815 height 24
click at [240, 443] on div "Axonic Capital, LLC. In Progress arrow_drop_down" at bounding box center [203, 455] width 180 height 26
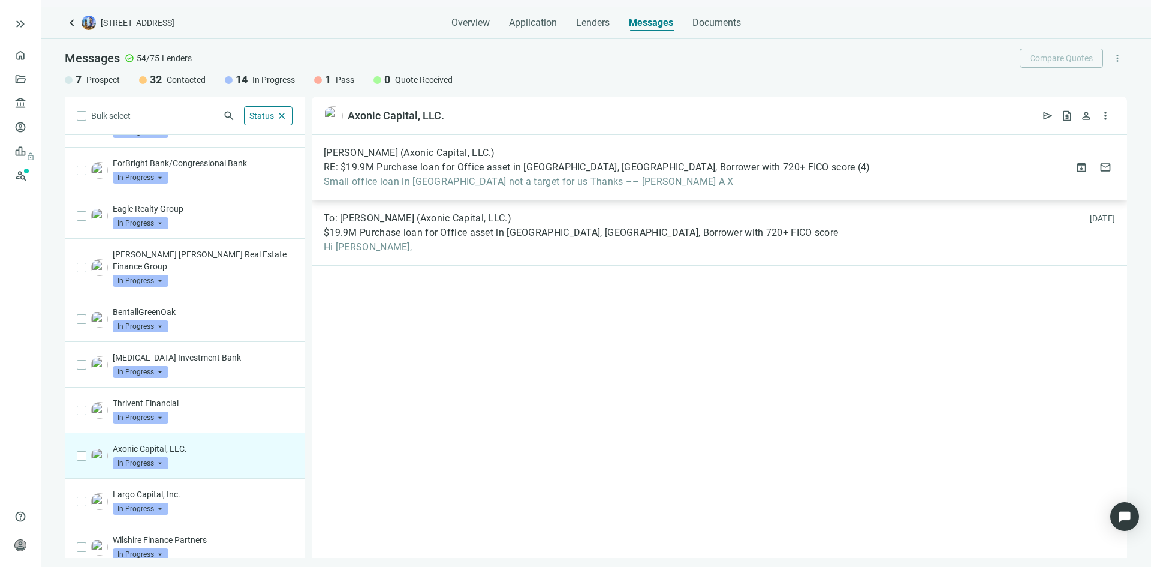
click at [491, 185] on span "Small office loan in New Orleans not a target for us Thanks –– Tyler Kimball A X" at bounding box center [597, 182] width 547 height 12
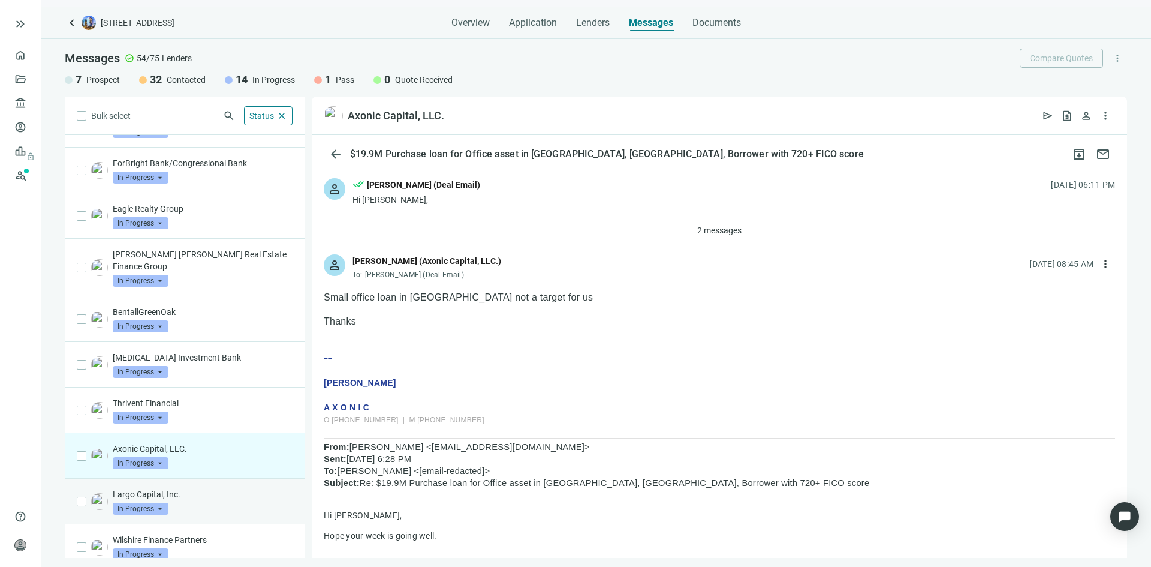
click at [230, 488] on p "Largo Capital, Inc." at bounding box center [203, 494] width 180 height 12
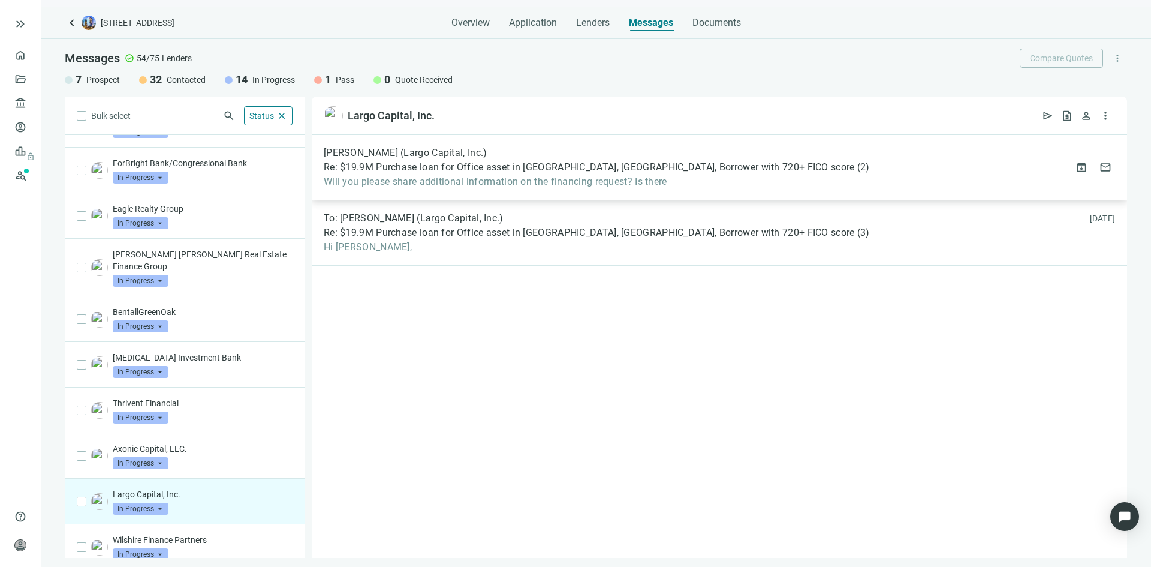
click at [484, 179] on span "Will you please share additional information on the financing request? Is there" at bounding box center [597, 182] width 546 height 12
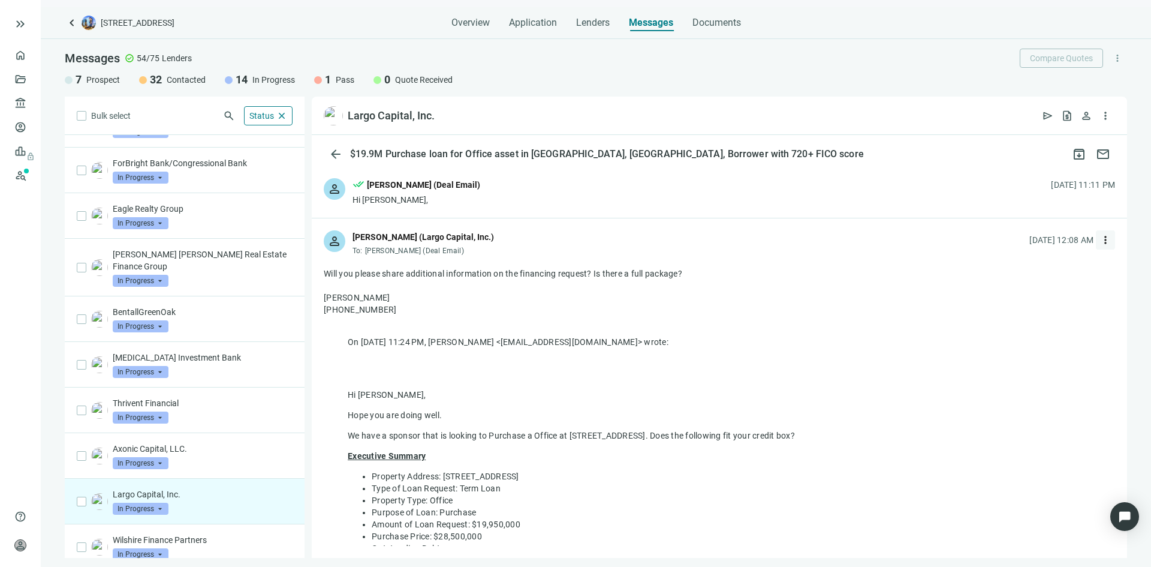
click at [1100, 243] on span "more_vert" at bounding box center [1106, 240] width 12 height 12
click at [1044, 287] on div "reply_all Reply all" at bounding box center [1039, 289] width 127 height 22
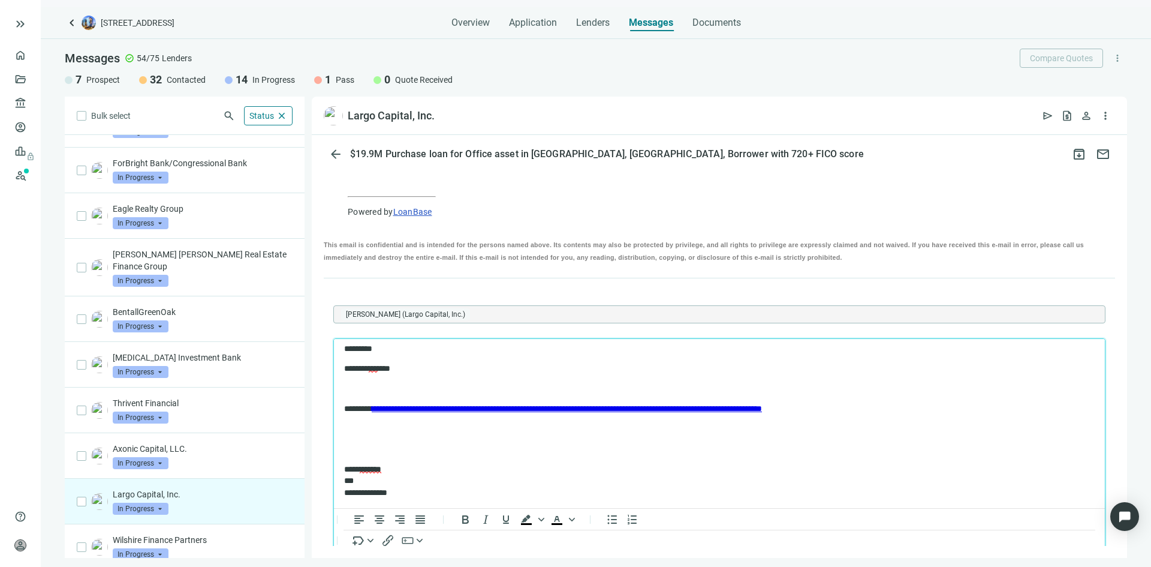
scroll to position [738, 0]
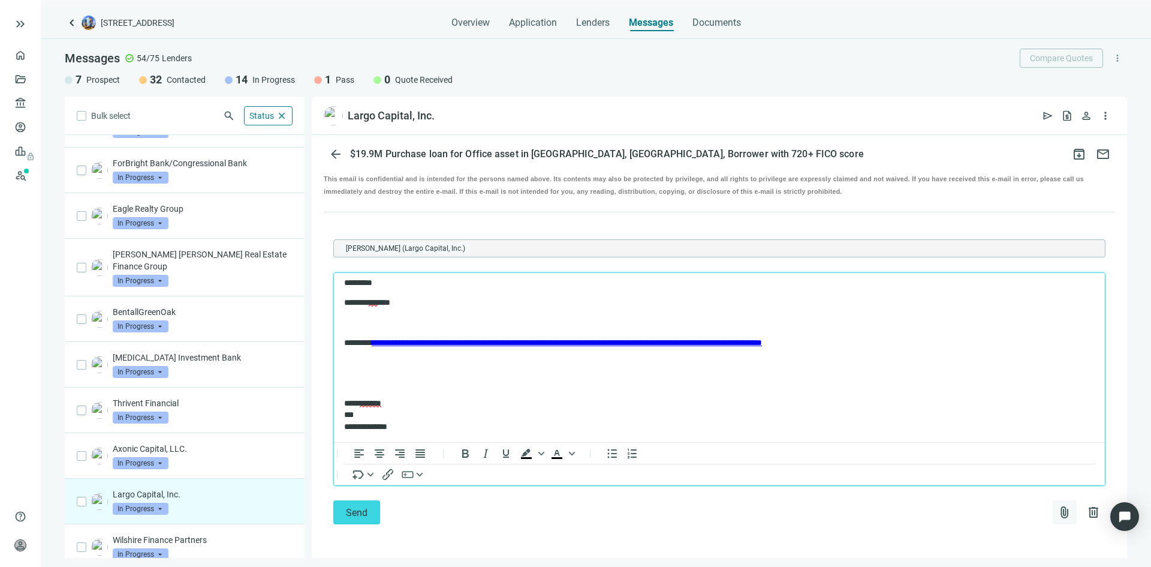
click at [1058, 512] on span "attach_file" at bounding box center [1065, 512] width 14 height 14
click at [1001, 464] on span "Сhoose from deal documents" at bounding box center [999, 464] width 109 height 10
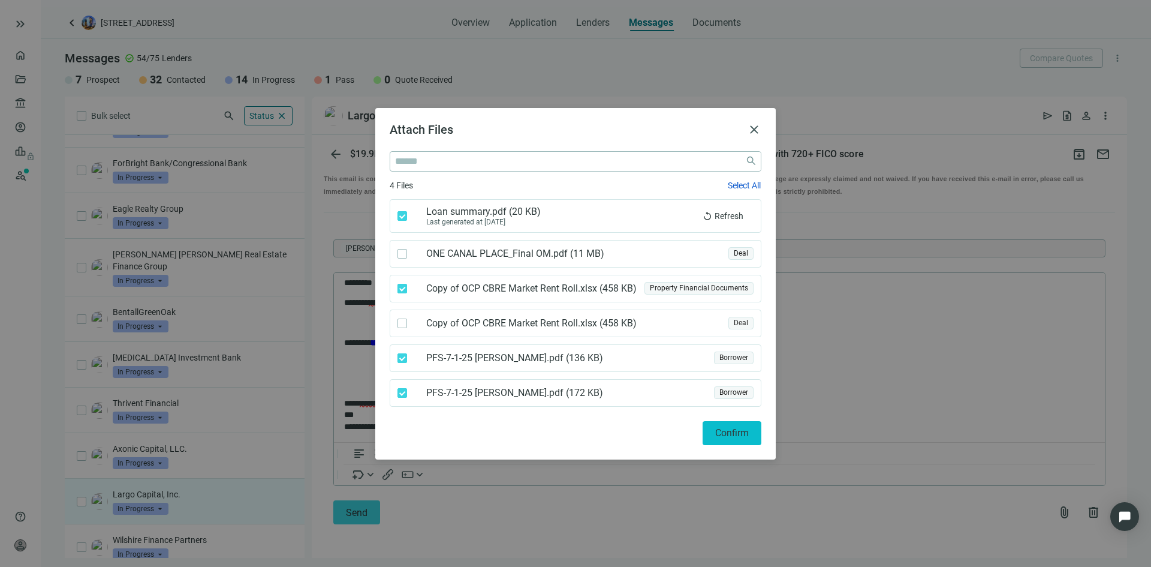
click at [732, 431] on span "Confirm" at bounding box center [732, 432] width 34 height 11
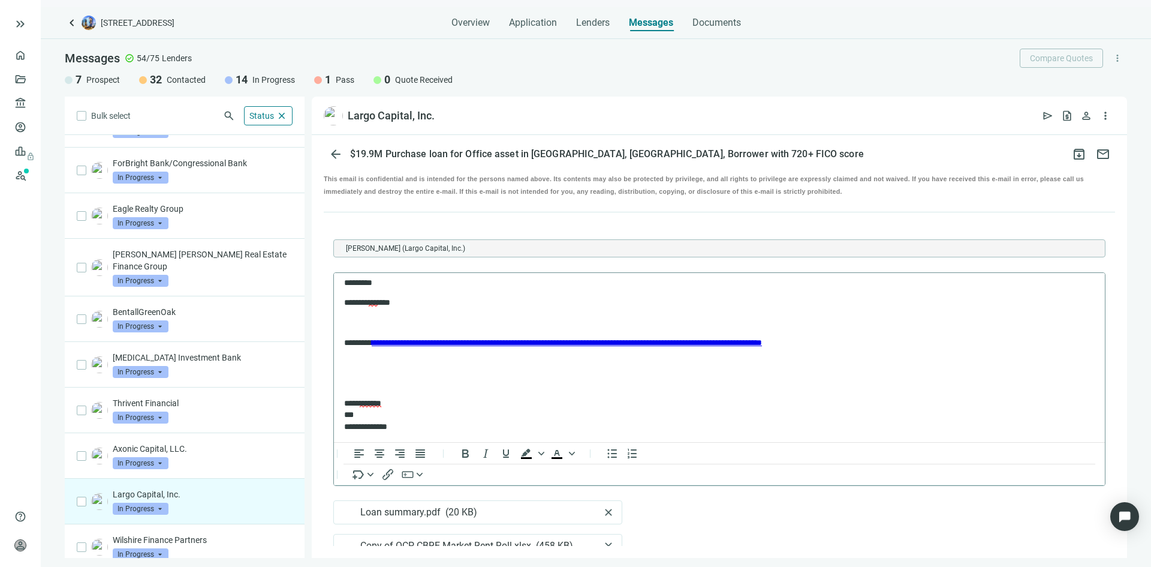
click at [356, 373] on body "**********" at bounding box center [720, 324] width 752 height 216
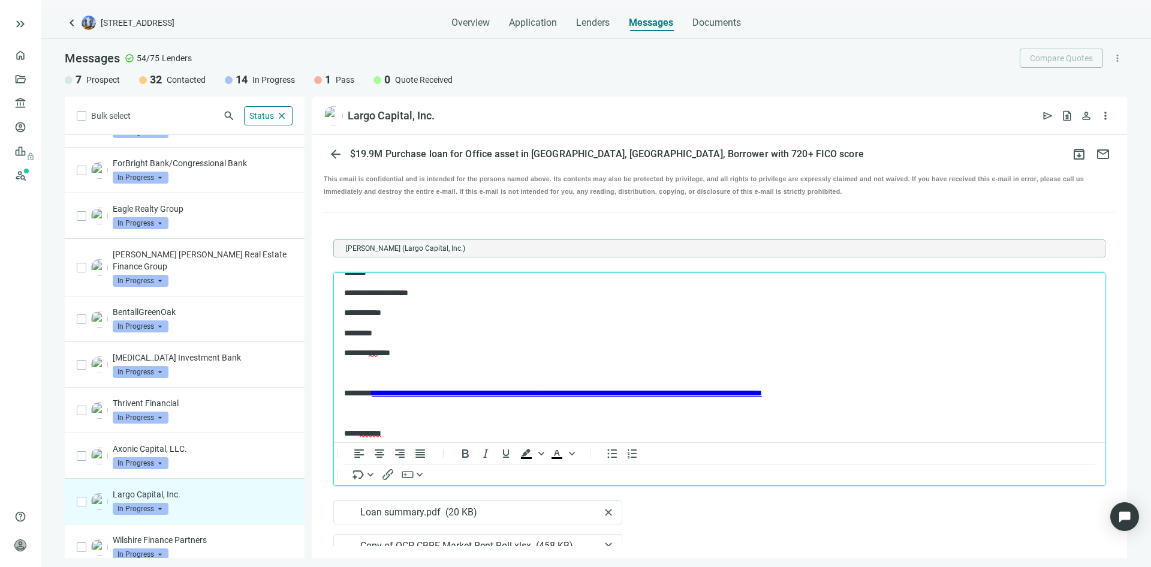
scroll to position [0, 0]
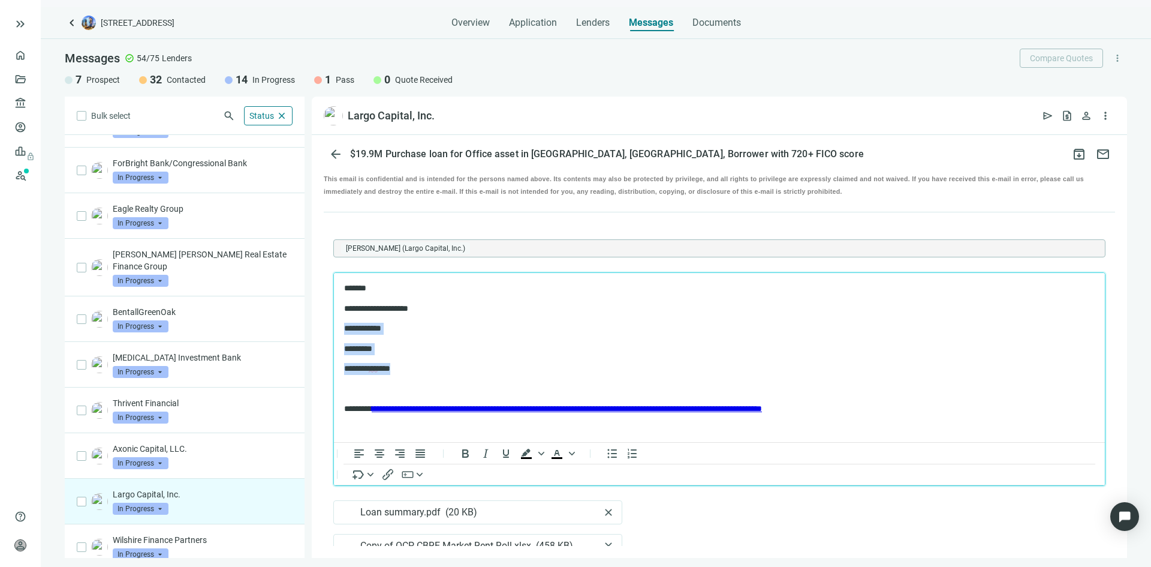
drag, startPoint x: 413, startPoint y: 372, endPoint x: 336, endPoint y: 330, distance: 88.3
click at [336, 330] on html "**********" at bounding box center [719, 380] width 771 height 215
click at [609, 454] on icon "Bullet list" at bounding box center [613, 452] width 10 height 9
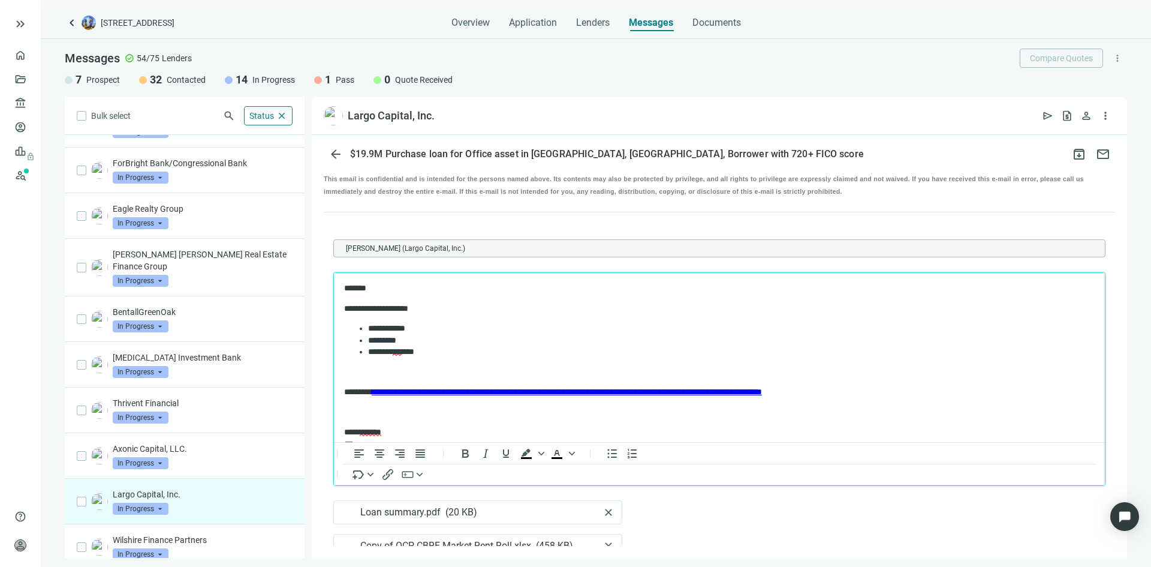
click at [359, 377] on p "Rich Text Area. Press ALT-0 for help." at bounding box center [719, 372] width 751 height 12
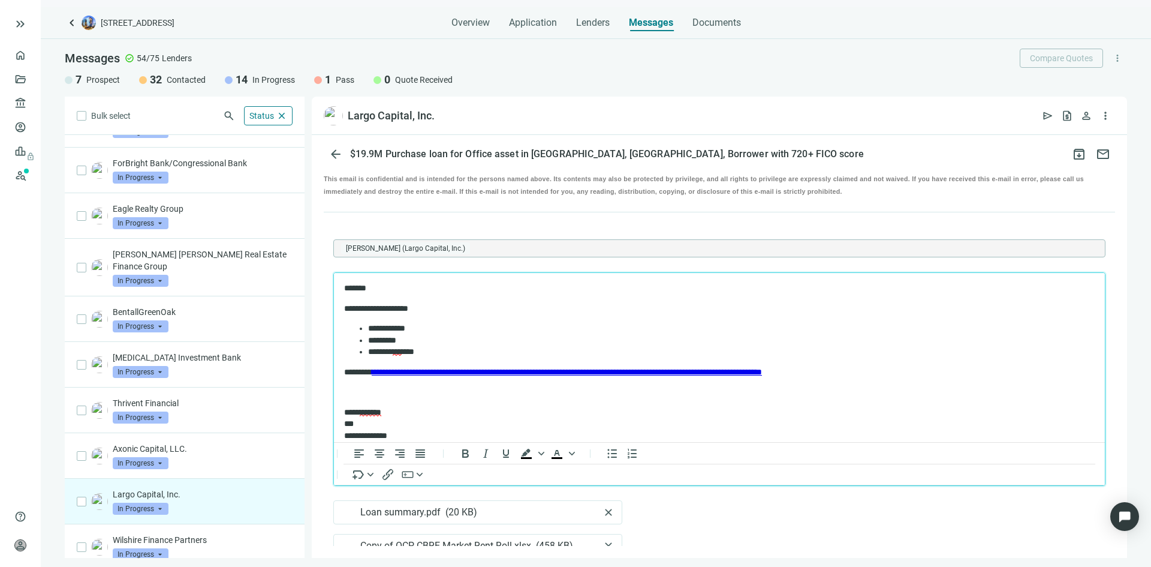
click at [359, 384] on body "**********" at bounding box center [720, 361] width 752 height 159
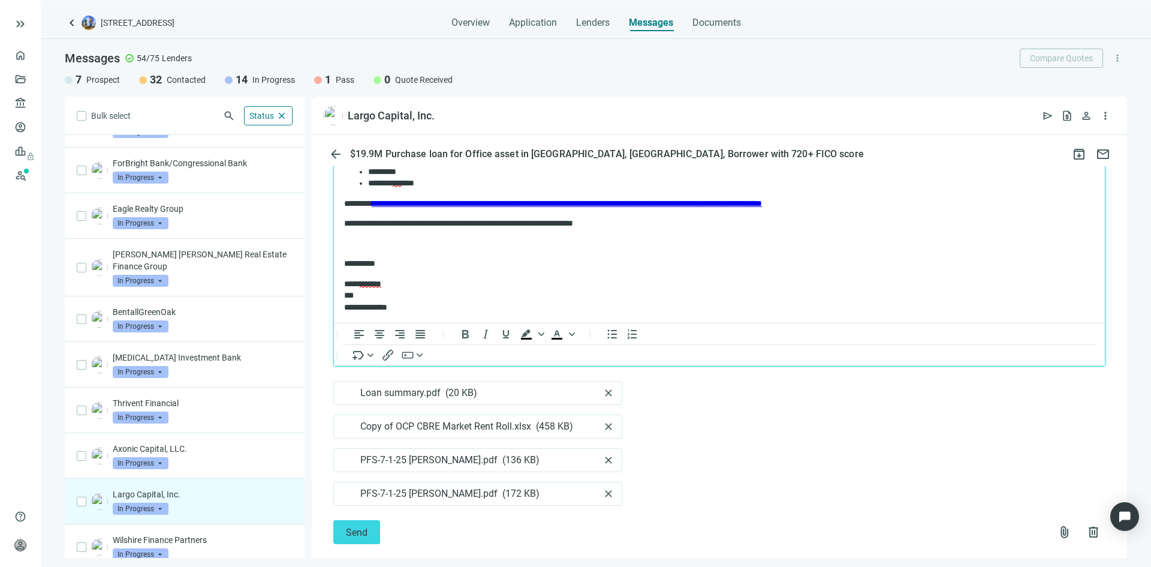
scroll to position [858, 0]
drag, startPoint x: 372, startPoint y: 296, endPoint x: 342, endPoint y: 296, distance: 30.0
click at [342, 296] on html "**********" at bounding box center [719, 213] width 771 height 218
click at [472, 302] on p "**********" at bounding box center [709, 295] width 730 height 35
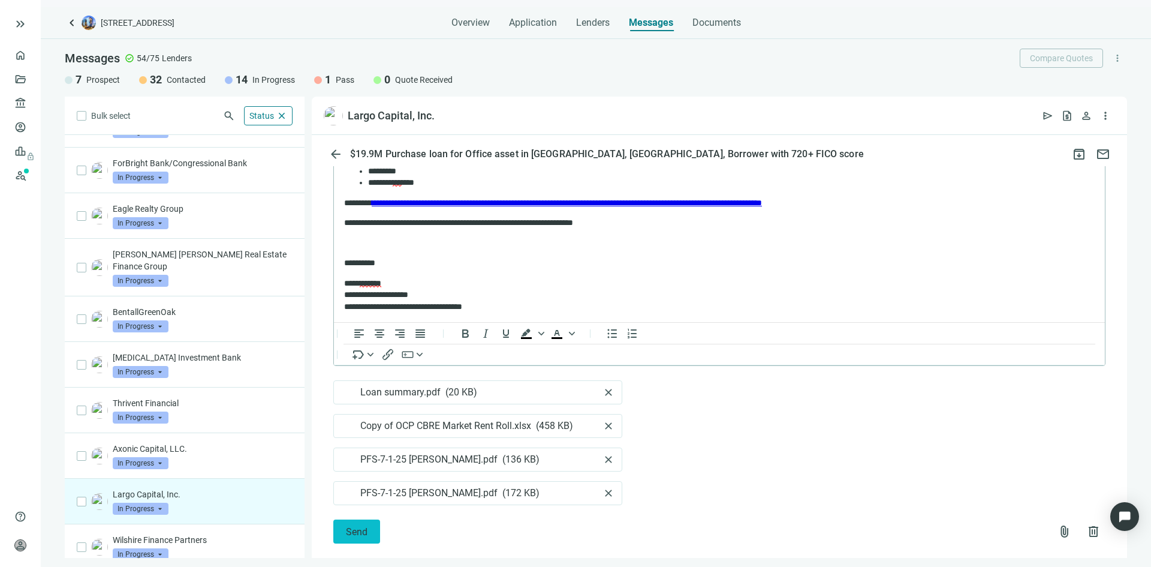
click at [365, 529] on span "Send" at bounding box center [357, 531] width 22 height 11
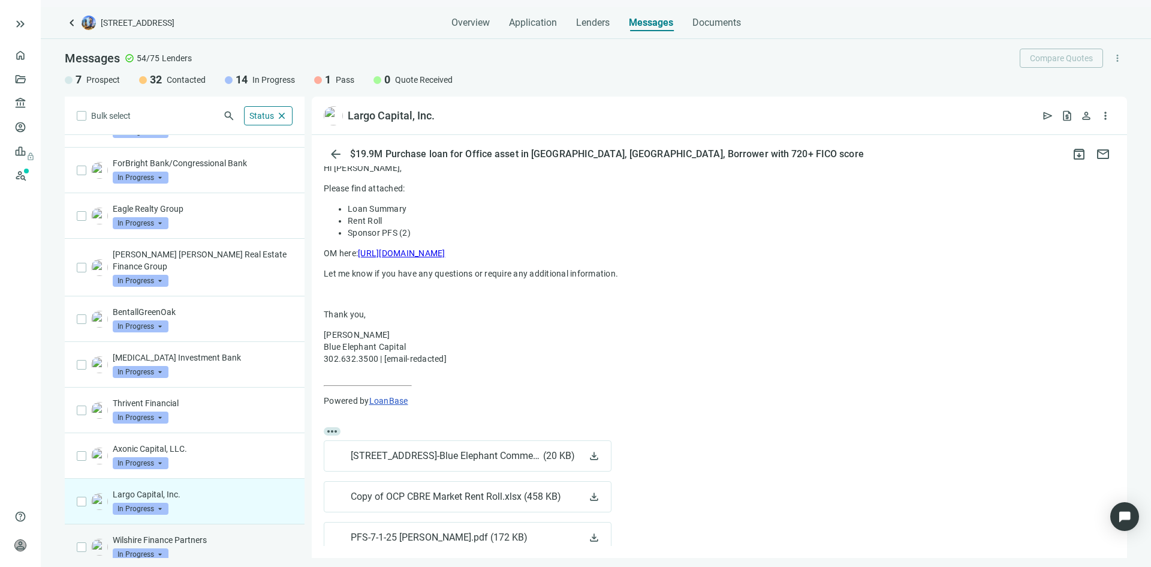
click at [234, 538] on div "Wilshire Finance Partners In Progress arrow_drop_down" at bounding box center [203, 547] width 180 height 26
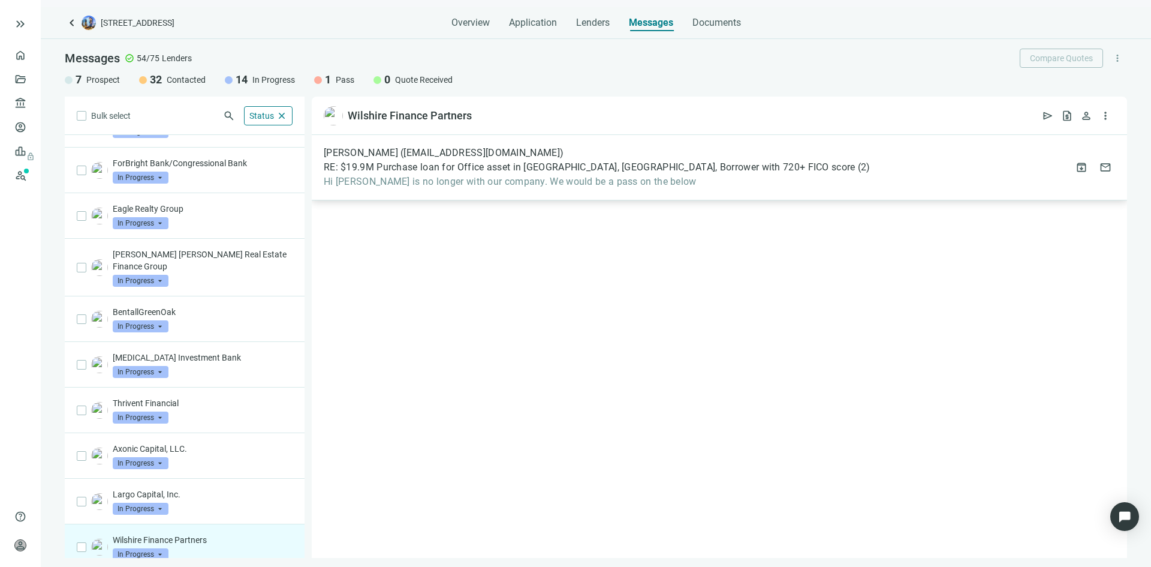
click at [514, 183] on span "Hi John, Ryan is no longer with our company. We would be a pass on the below" at bounding box center [597, 182] width 547 height 12
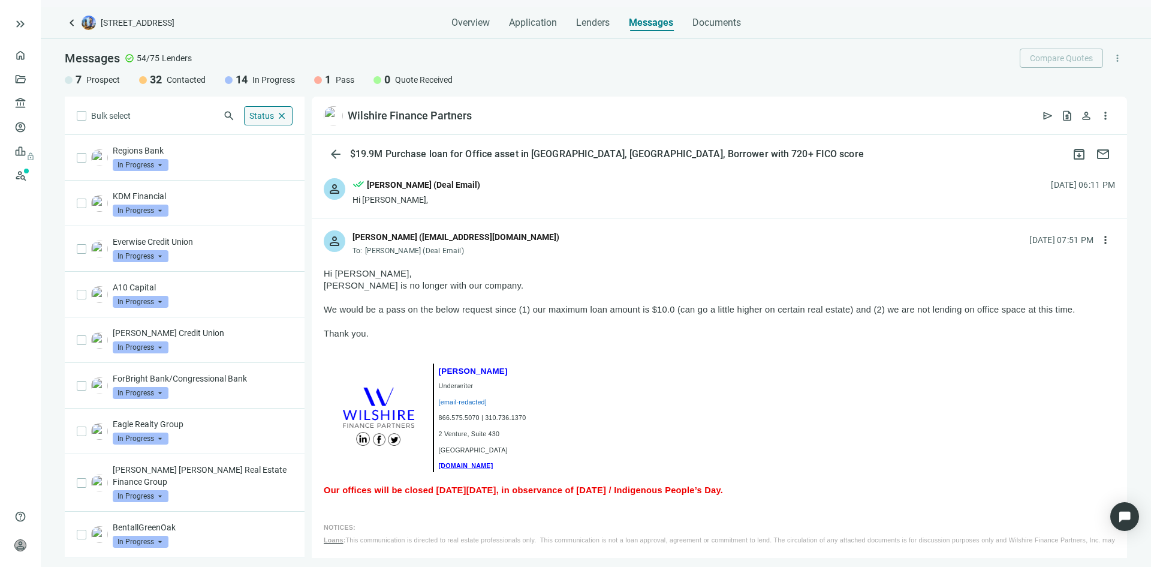
click at [280, 116] on span "close" at bounding box center [281, 115] width 11 height 11
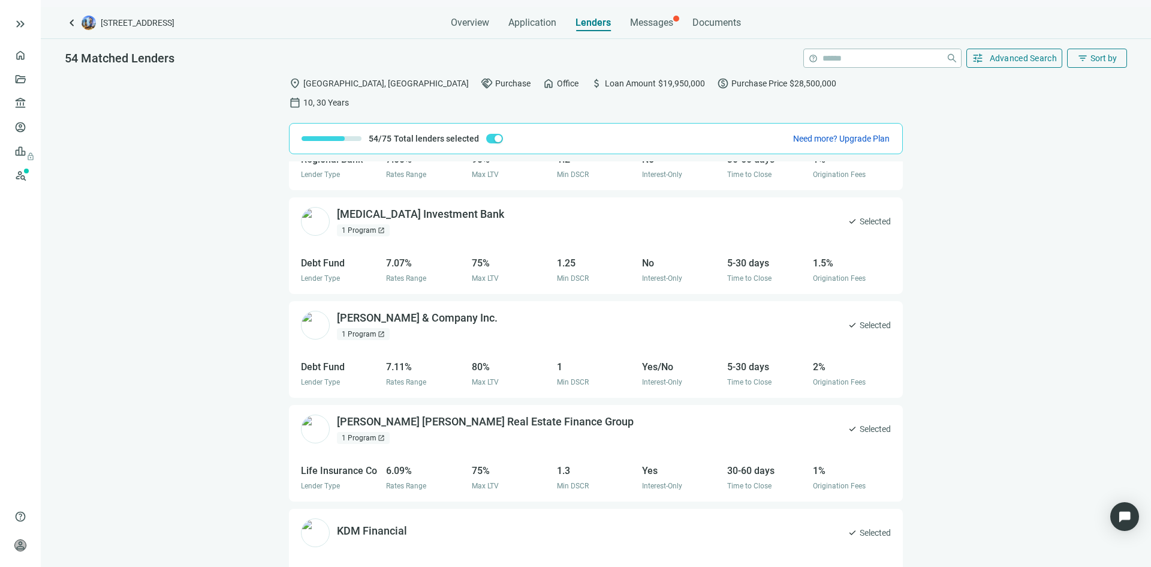
scroll to position [2098, 0]
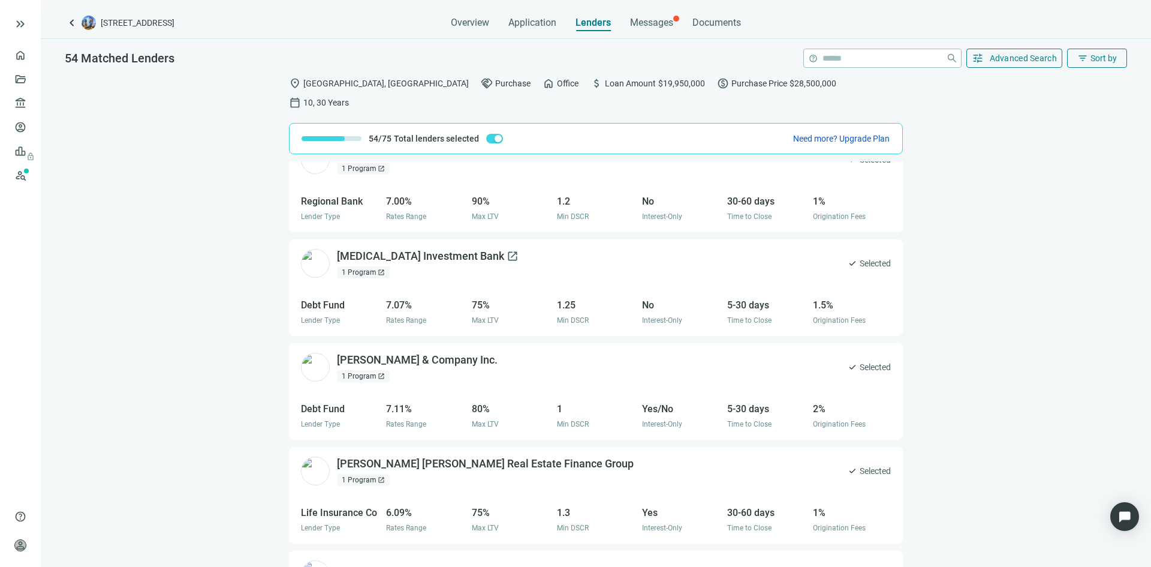
click at [412, 249] on div "IBS Investment Bank open_in_new" at bounding box center [428, 256] width 182 height 15
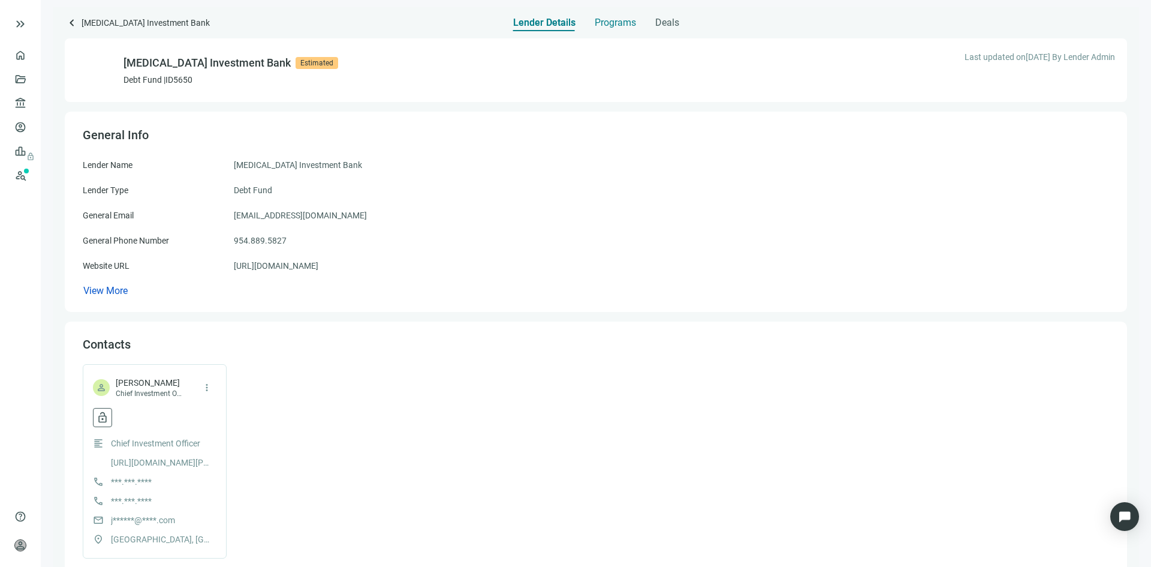
click at [608, 22] on span "Programs" at bounding box center [615, 23] width 41 height 12
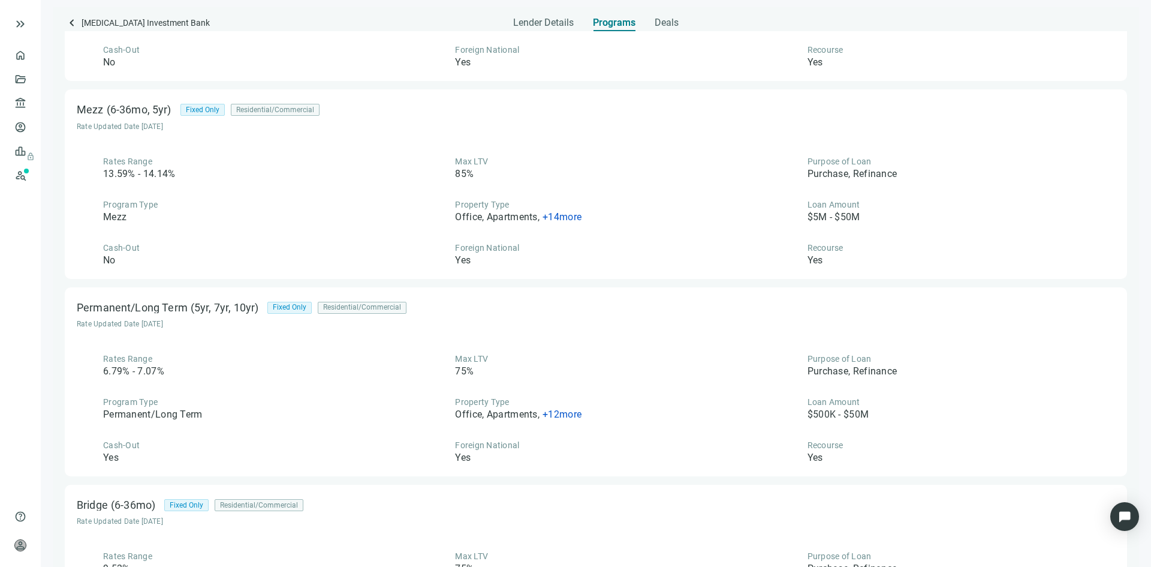
scroll to position [360, 0]
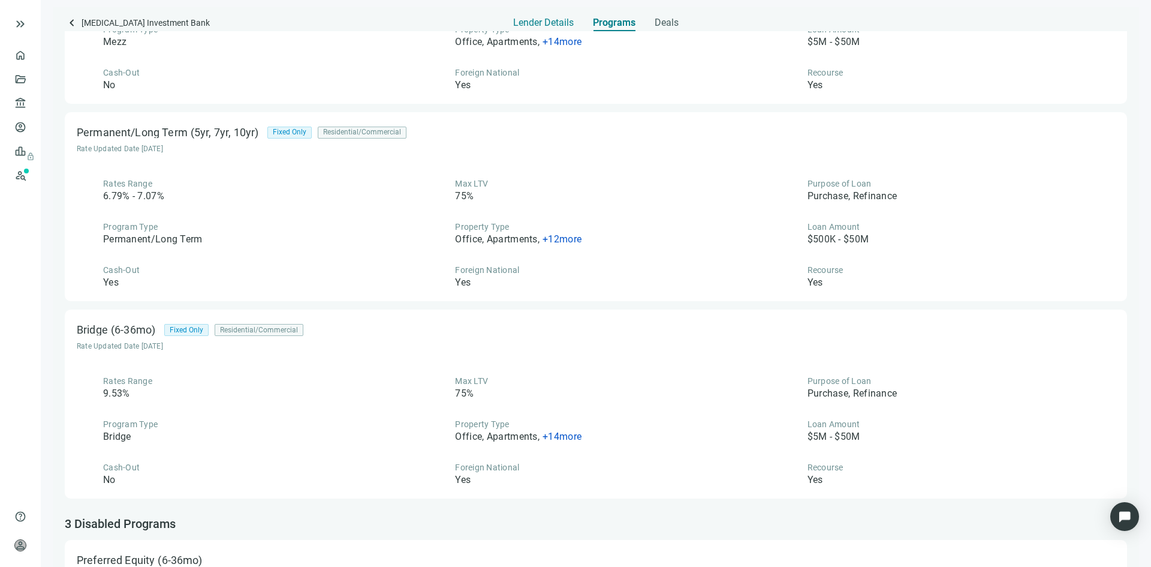
click at [548, 23] on span "Lender Details" at bounding box center [543, 23] width 61 height 12
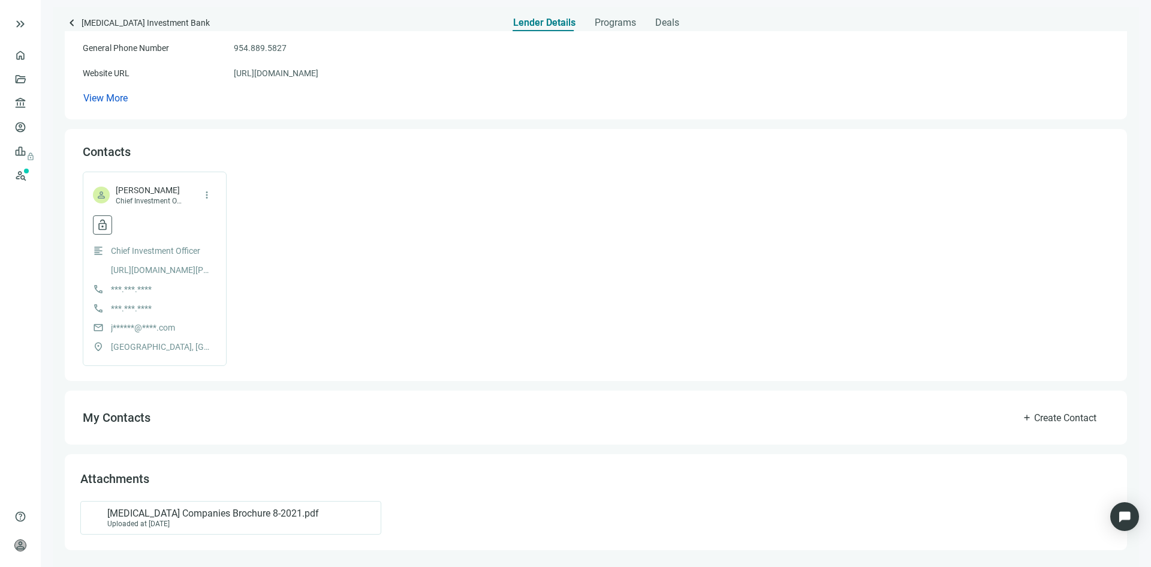
scroll to position [193, 0]
click at [308, 71] on link "https://www.ibsinvestmentbank.com/" at bounding box center [276, 73] width 85 height 13
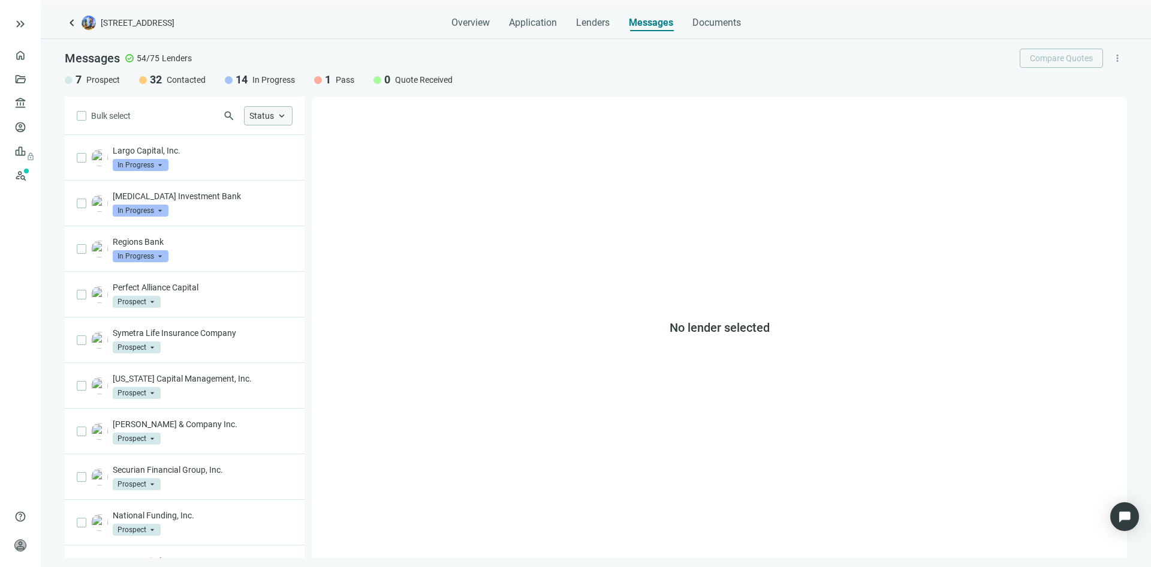
click at [276, 110] on div "Status keyboard_arrow_up" at bounding box center [268, 115] width 49 height 19
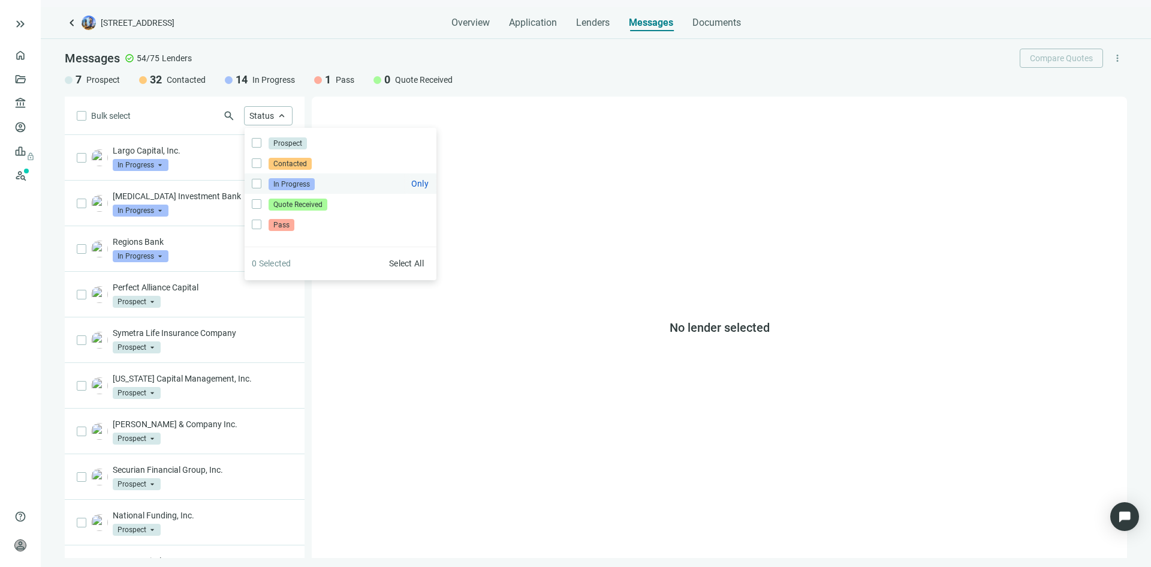
click at [270, 182] on span "In Progress" at bounding box center [292, 184] width 46 height 12
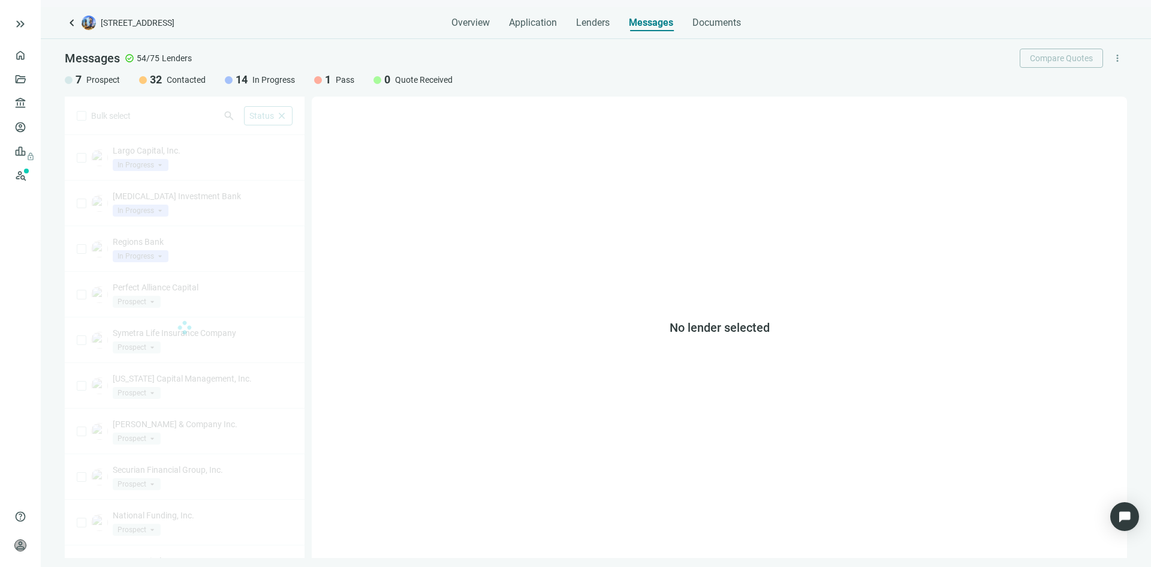
click at [365, 357] on div "No lender selected" at bounding box center [719, 327] width 815 height 461
